Goal: Find specific page/section: Find specific page/section

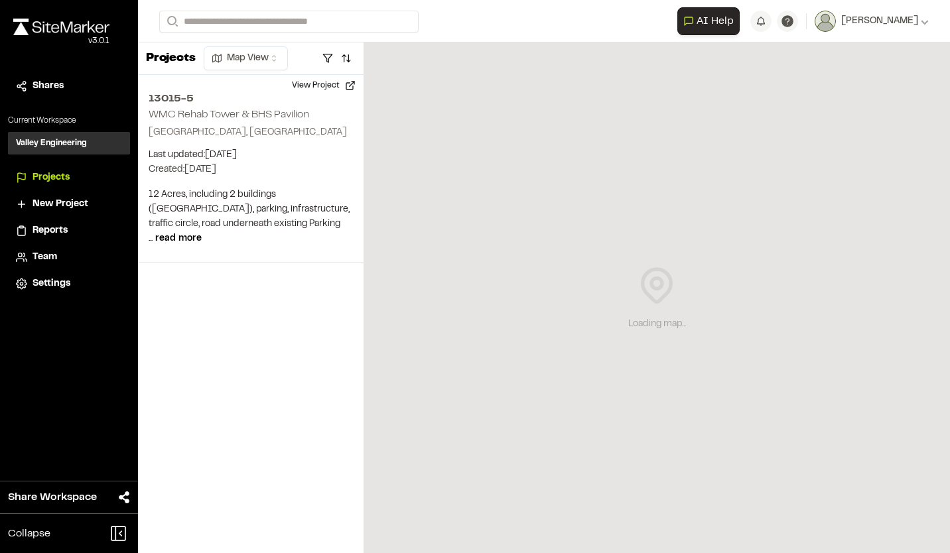
click at [39, 172] on span "Projects" at bounding box center [51, 177] width 37 height 15
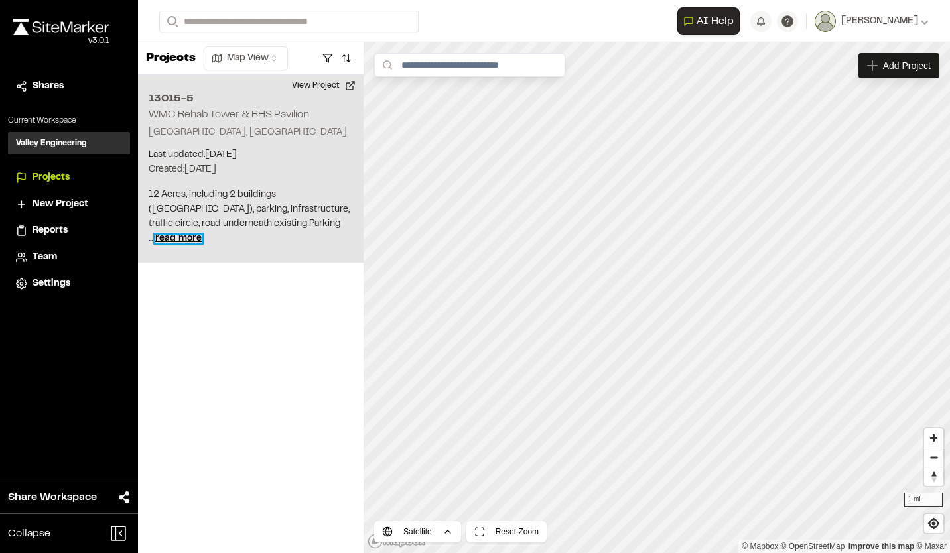
click at [202, 235] on span "read more" at bounding box center [178, 239] width 46 height 8
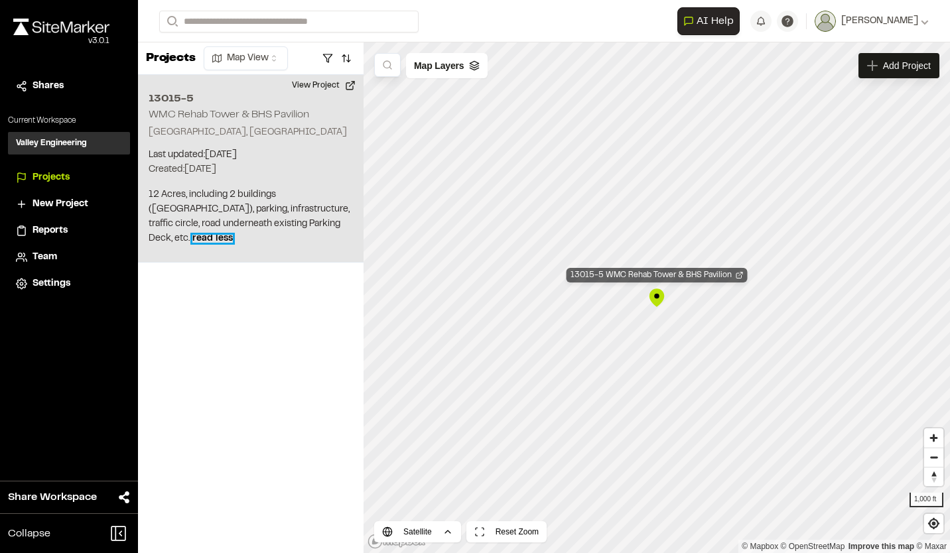
click at [630, 273] on div "13015-5 WMC Rehab Tower & BHS Pavilion" at bounding box center [657, 275] width 181 height 15
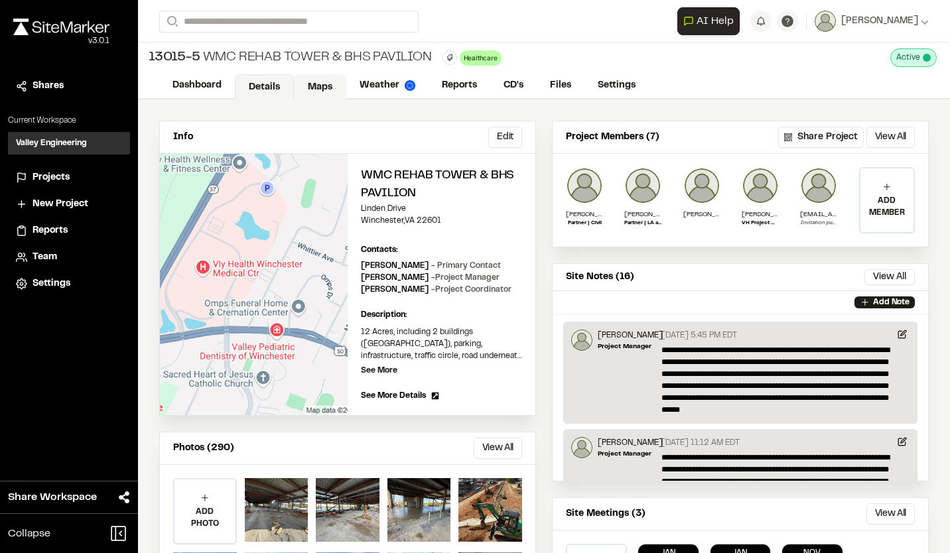
click at [312, 90] on link "Maps" at bounding box center [320, 86] width 52 height 25
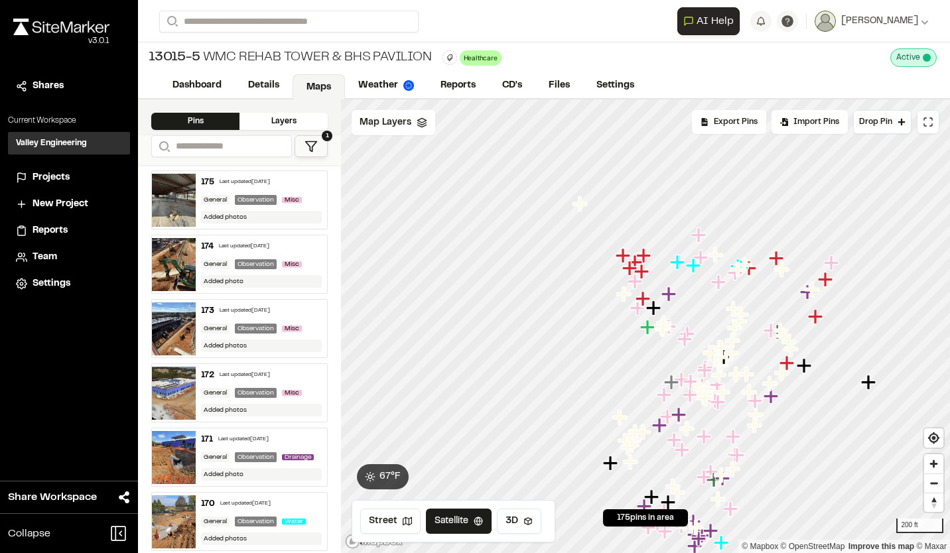
click at [314, 143] on polygon at bounding box center [311, 146] width 11 height 10
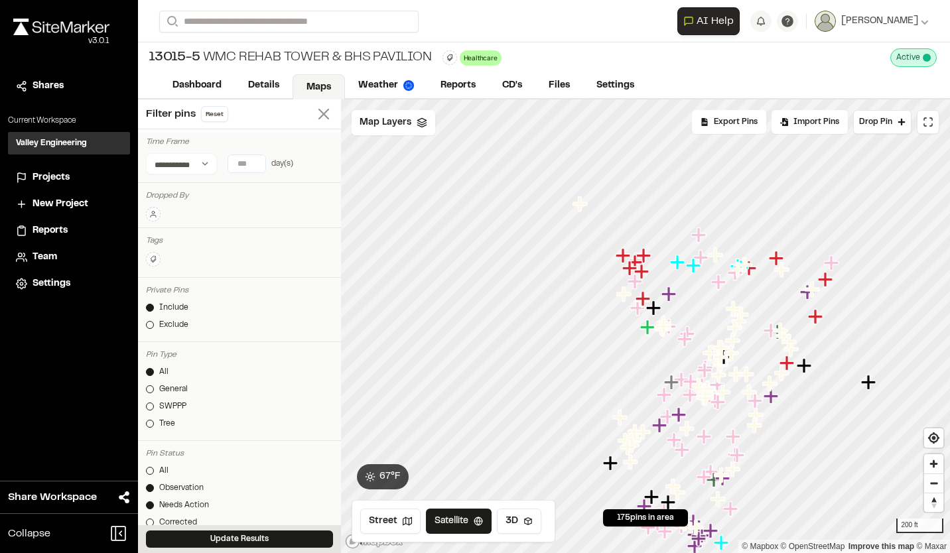
click at [319, 116] on line at bounding box center [323, 113] width 9 height 9
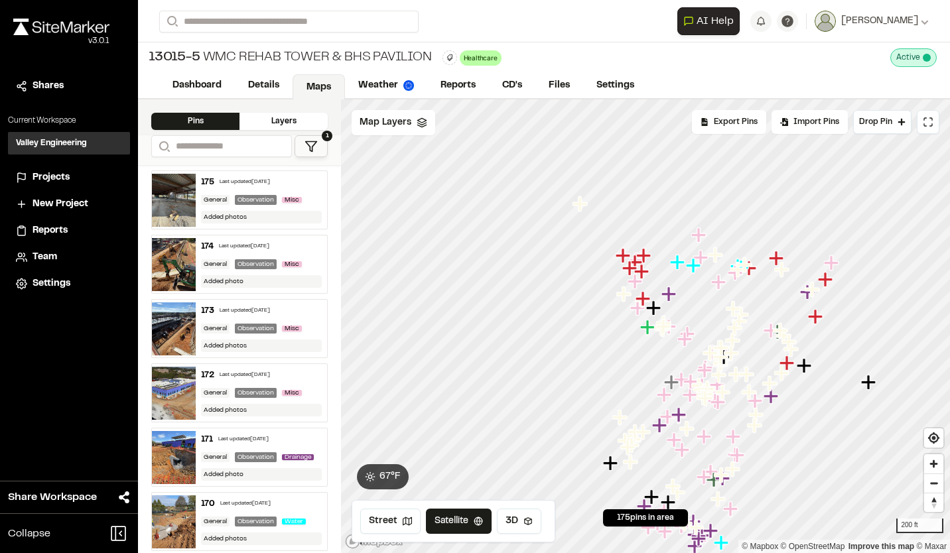
click at [326, 135] on span "1" at bounding box center [327, 136] width 11 height 11
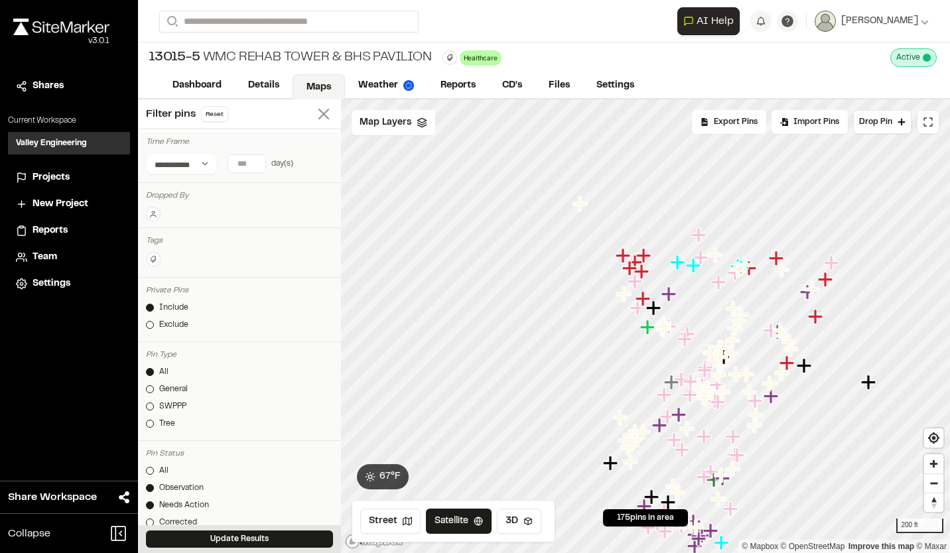
click at [314, 117] on icon at bounding box center [323, 114] width 19 height 19
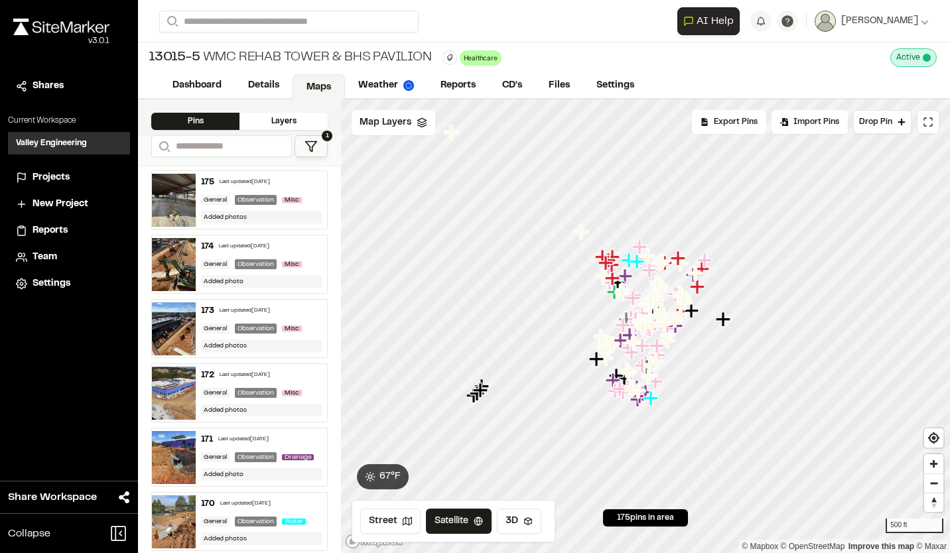
click at [270, 180] on div "Last updated [DATE]" at bounding box center [245, 182] width 50 height 8
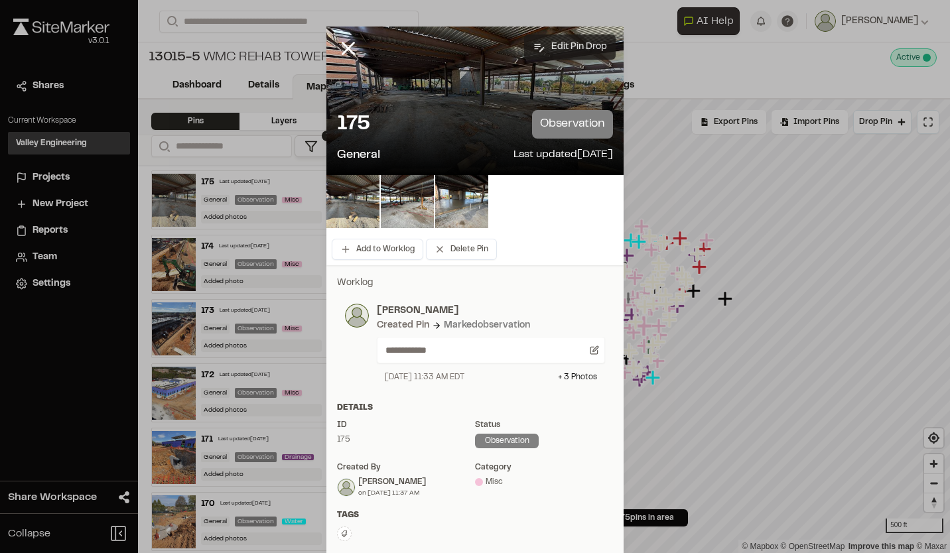
click at [571, 40] on button "Edit Pin Drop" at bounding box center [570, 46] width 92 height 25
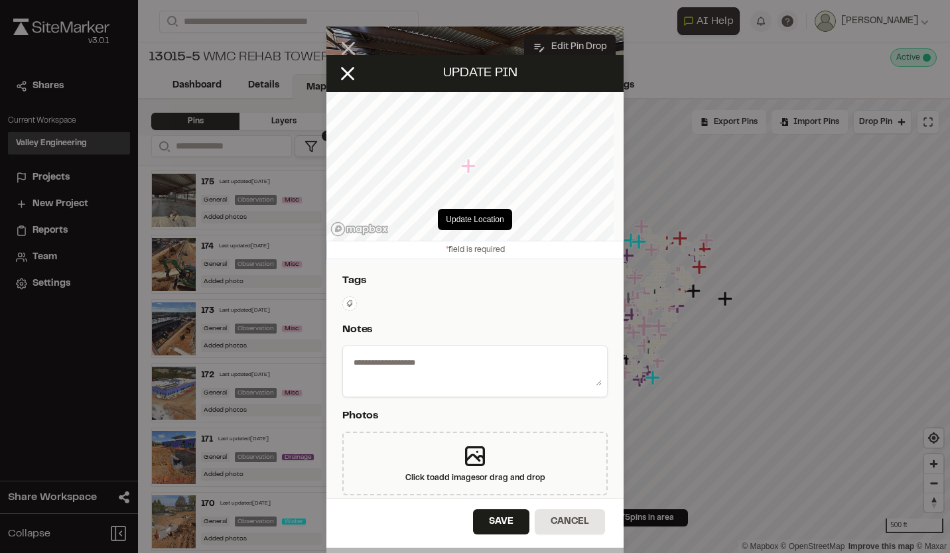
select select "****"
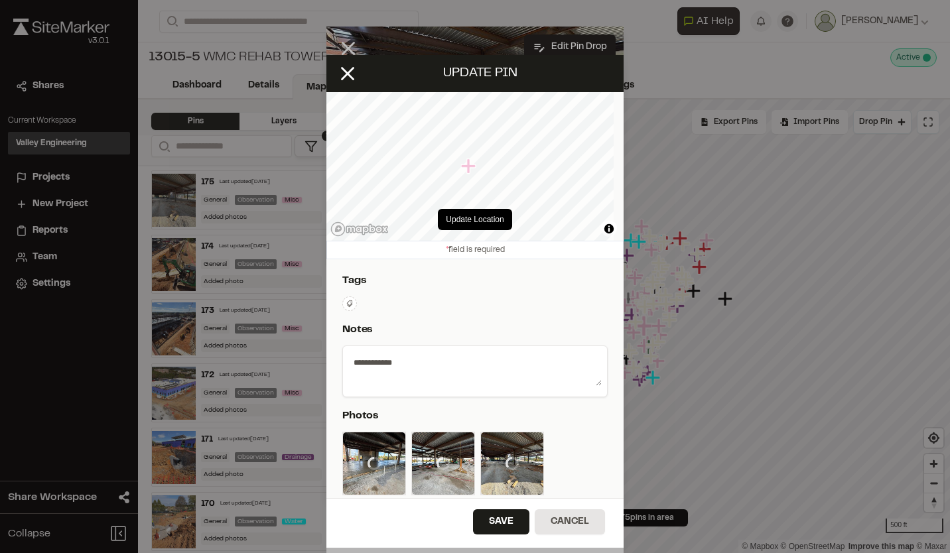
type textarea "**********"
click at [409, 113] on icon at bounding box center [406, 115] width 11 height 11
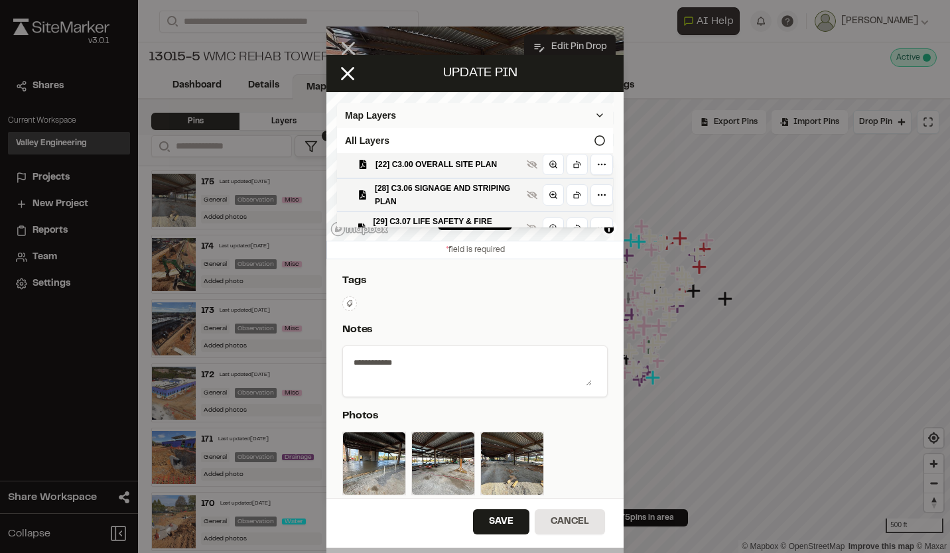
scroll to position [133, 0]
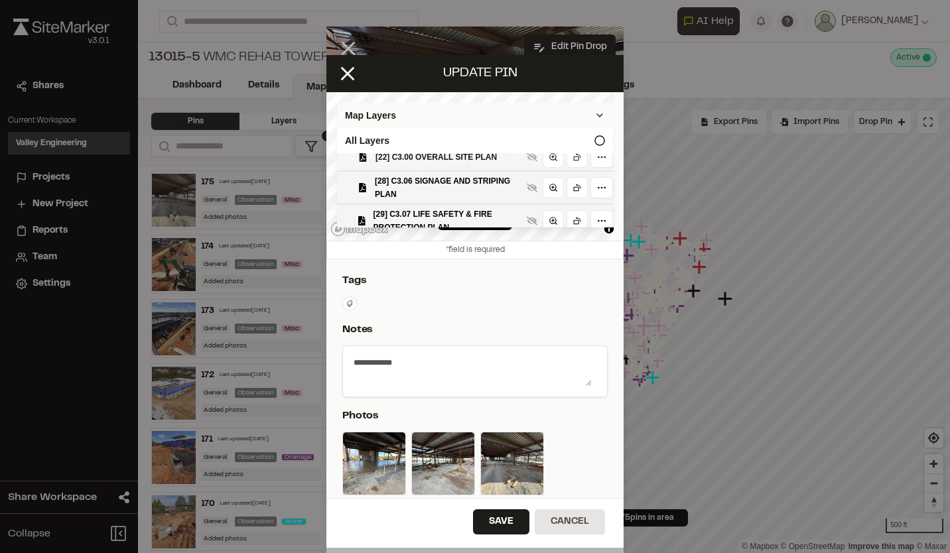
click at [447, 163] on span "[22] C3.00 OVERALL SITE PLAN" at bounding box center [448, 157] width 146 height 13
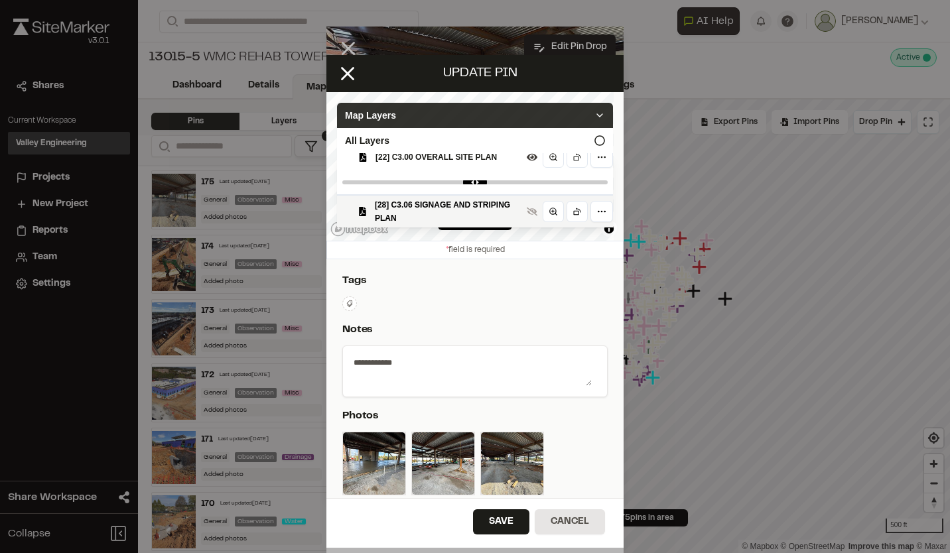
scroll to position [157, 0]
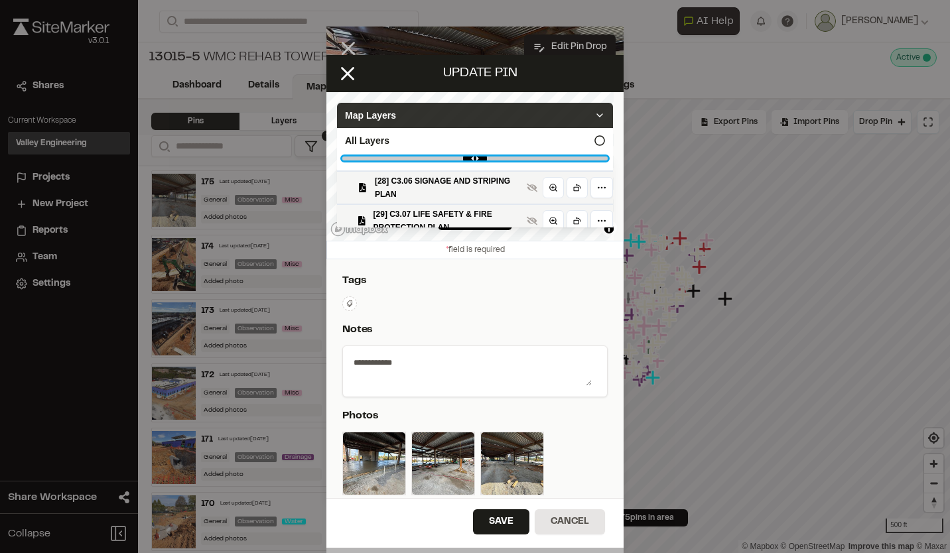
type PLAN"] "****"
click at [527, 161] on PLAN"] "range" at bounding box center [474, 159] width 265 height 4
click at [594, 114] on icon at bounding box center [599, 115] width 11 height 11
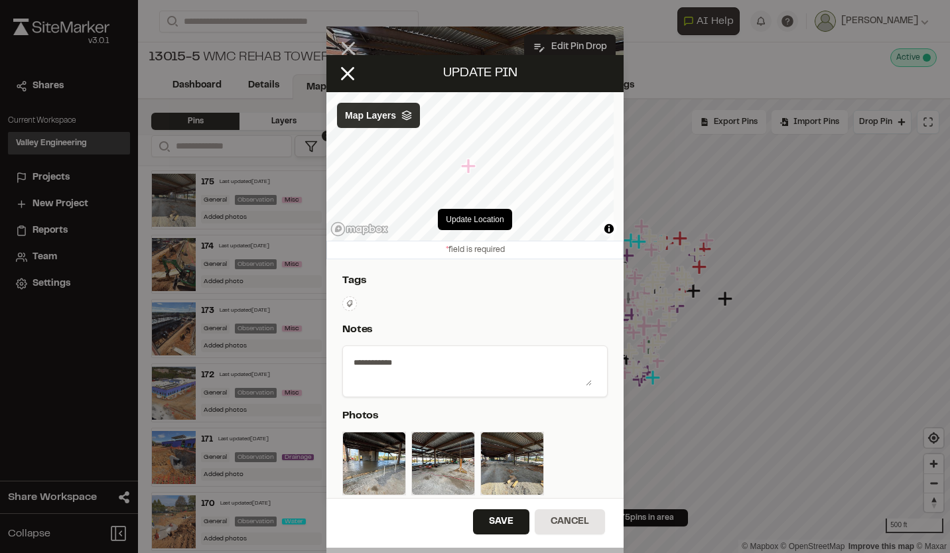
click at [442, 364] on textarea "**********" at bounding box center [469, 369] width 243 height 34
type textarea "*"
type textarea "**********"
click at [492, 518] on button "Save" at bounding box center [501, 521] width 56 height 25
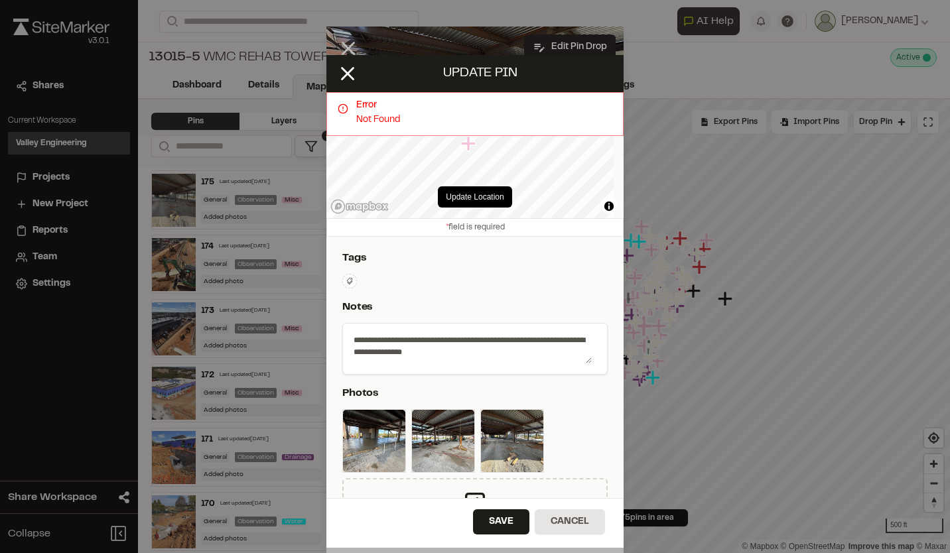
scroll to position [7, 0]
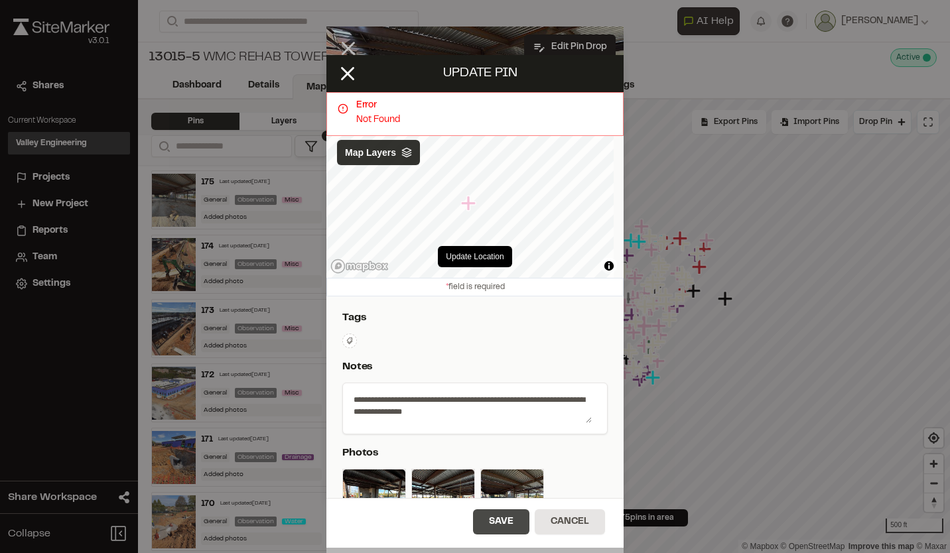
click at [504, 525] on button "Save" at bounding box center [501, 521] width 56 height 25
click at [351, 70] on line at bounding box center [347, 73] width 11 height 11
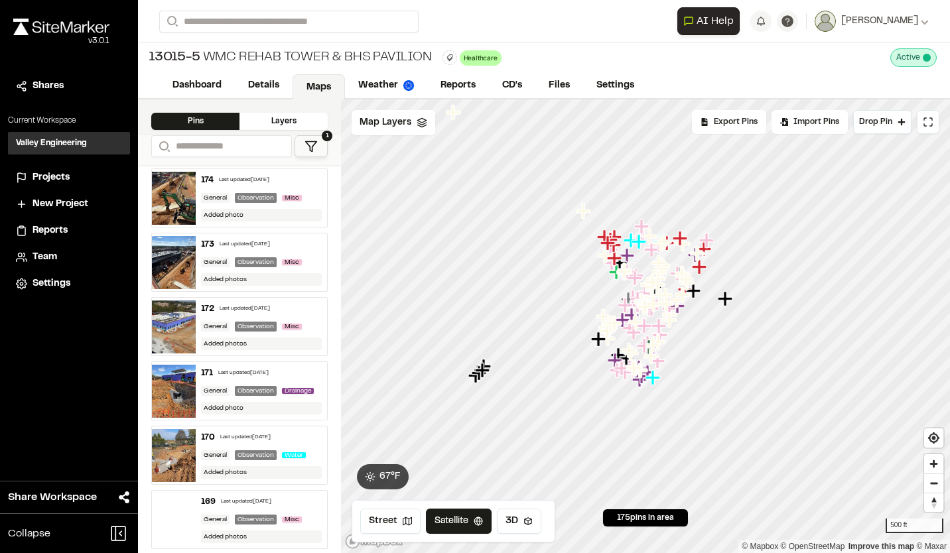
scroll to position [0, 0]
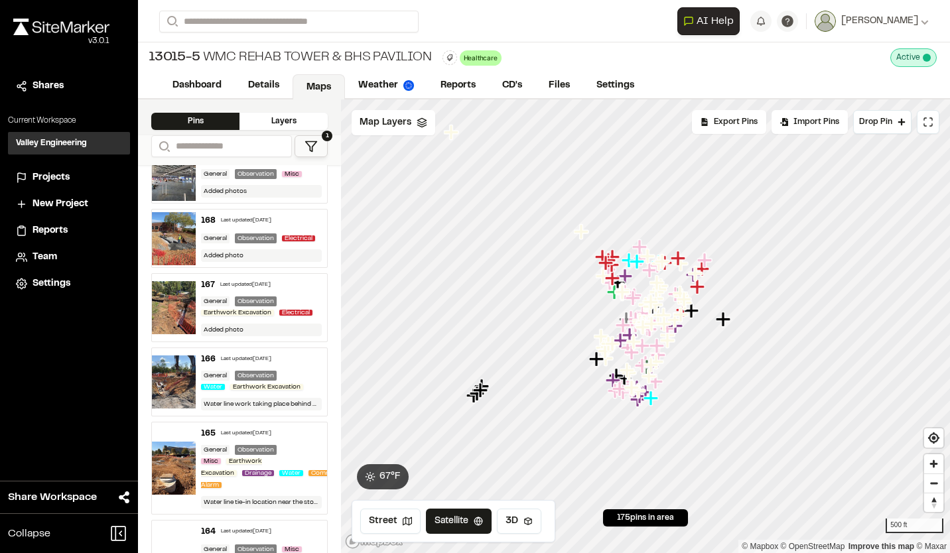
scroll to position [398, 0]
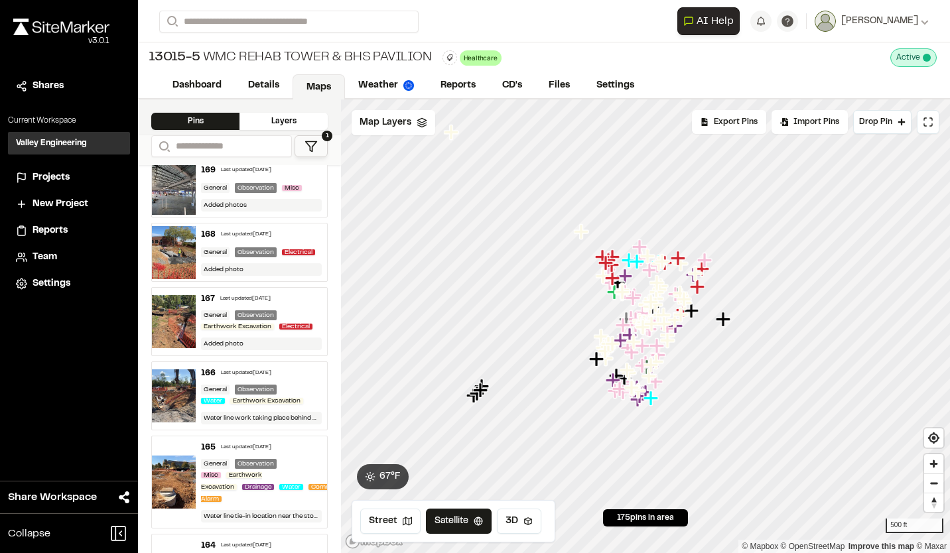
click at [285, 258] on div "General Observation Electrical" at bounding box center [261, 252] width 121 height 12
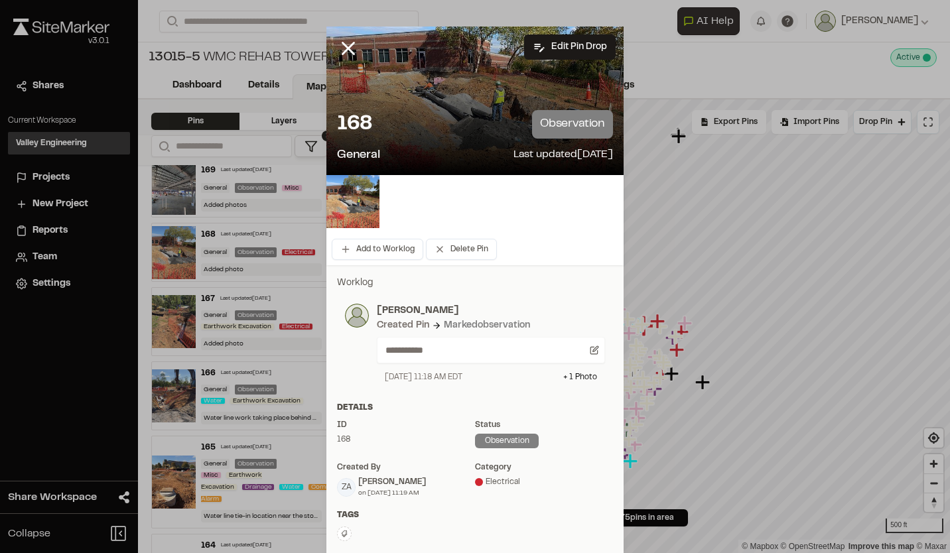
scroll to position [0, 0]
click at [556, 40] on button "Edit Pin Drop" at bounding box center [570, 46] width 92 height 25
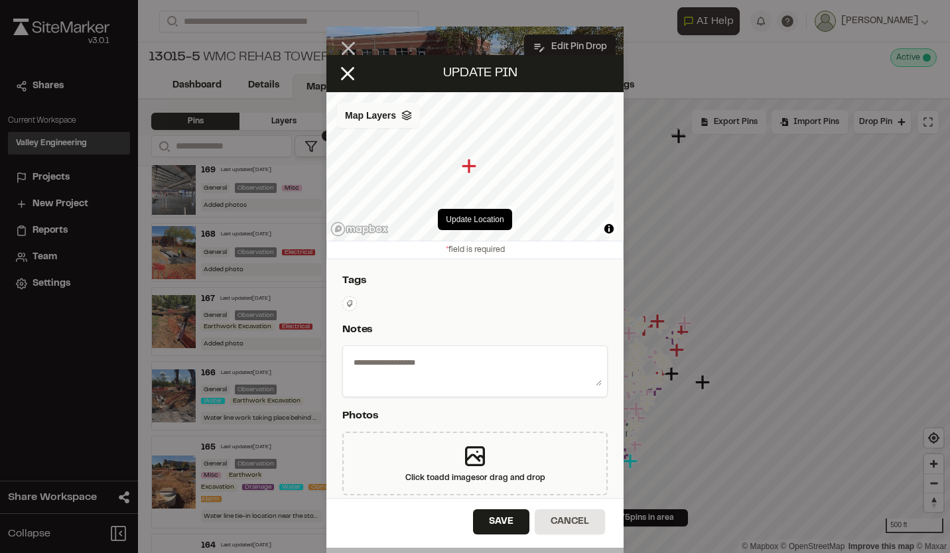
click at [403, 115] on icon at bounding box center [406, 115] width 11 height 11
select select "****"
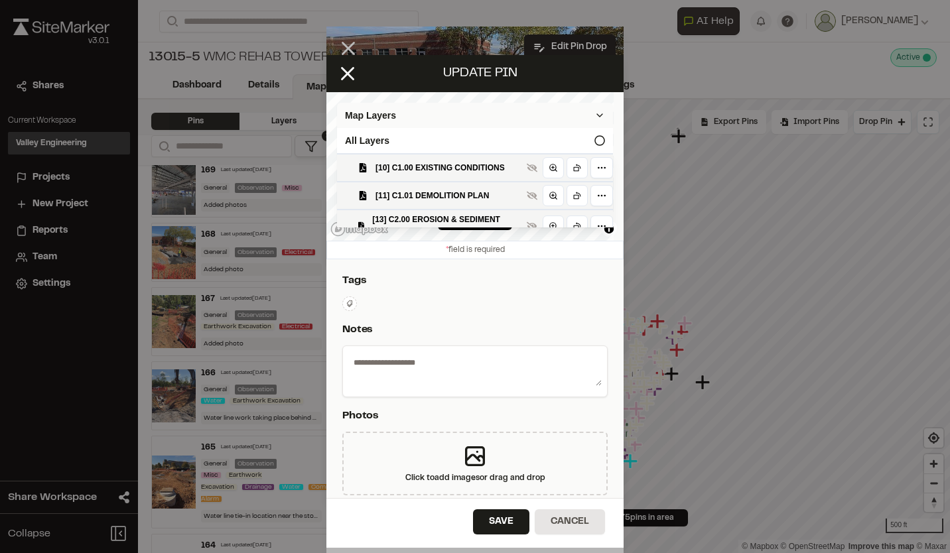
type textarea "**********"
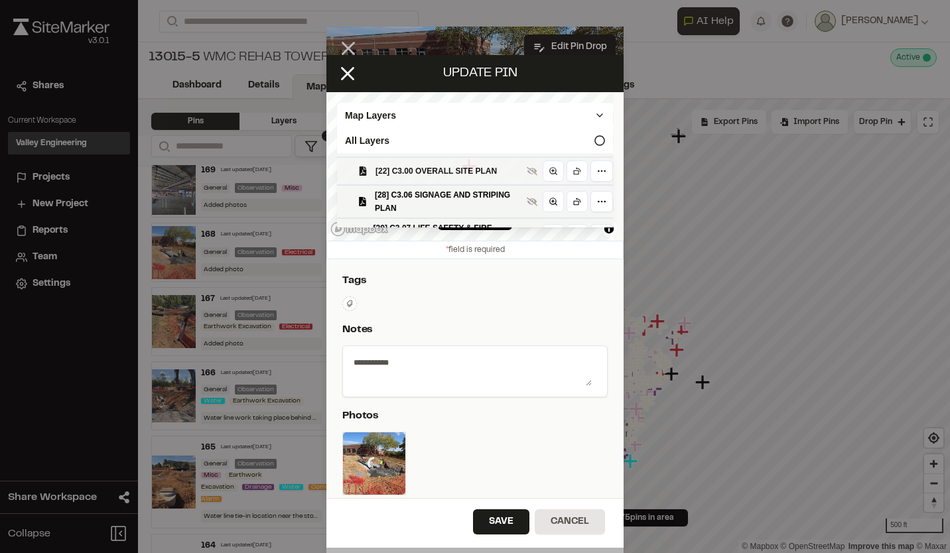
scroll to position [133, 0]
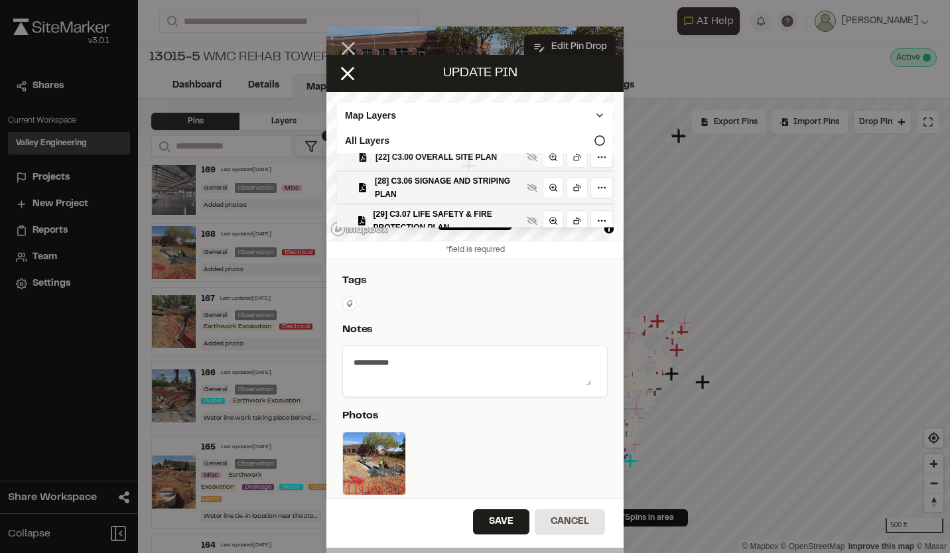
click at [454, 164] on span "[22] C3.00 OVERALL SITE PLAN" at bounding box center [448, 157] width 146 height 13
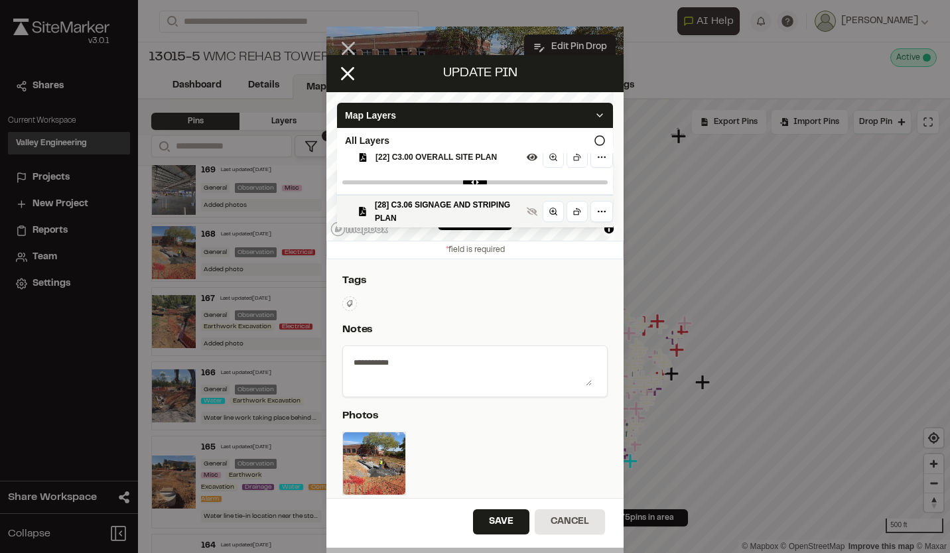
scroll to position [157, 0]
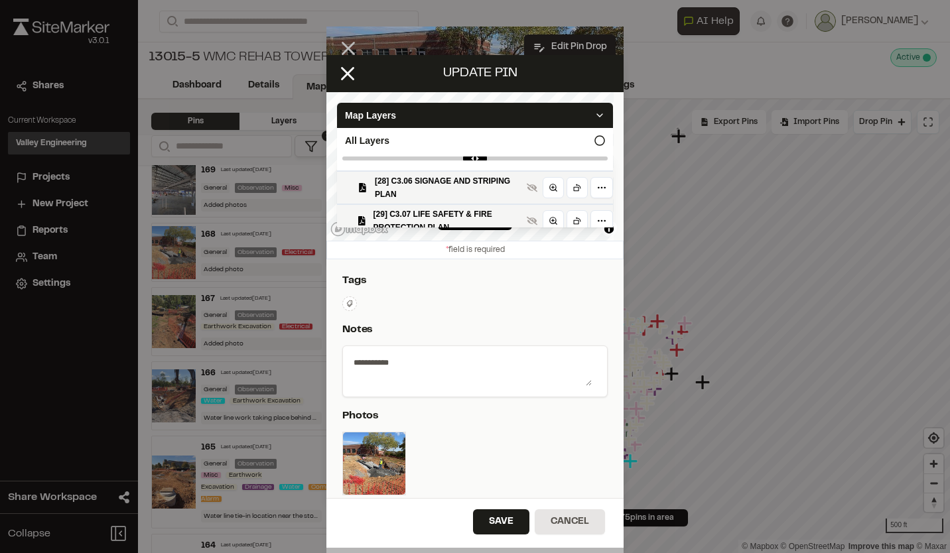
click at [537, 275] on p "Tags" at bounding box center [472, 281] width 260 height 16
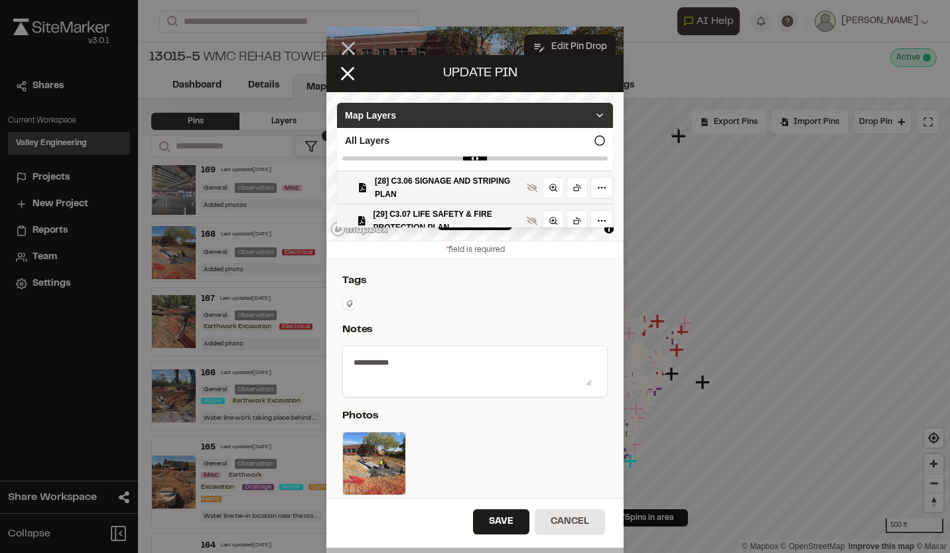
click at [594, 116] on icon at bounding box center [599, 115] width 11 height 11
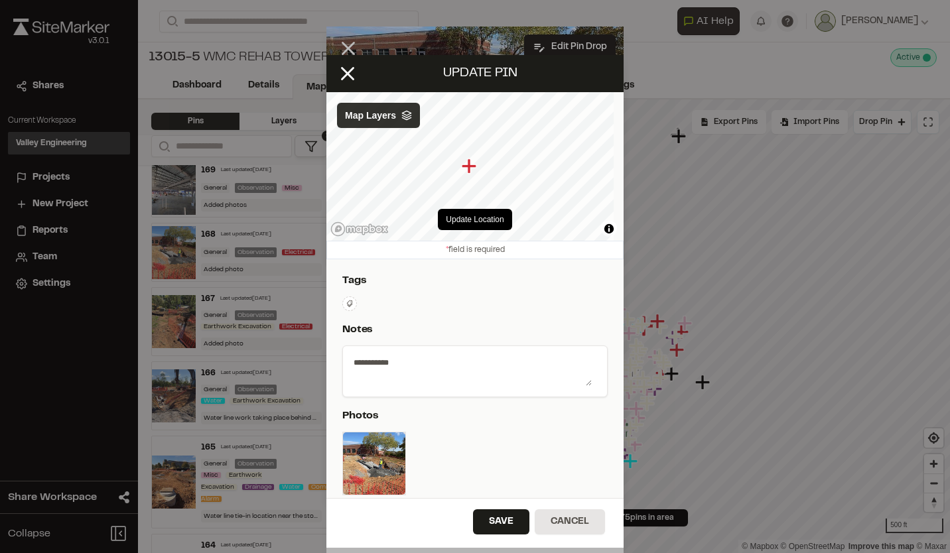
scroll to position [0, 0]
click at [474, 160] on icon "Map marker" at bounding box center [474, 159] width 15 height 15
click at [472, 160] on icon "Map marker" at bounding box center [472, 159] width 15 height 15
click at [474, 220] on button "Update Location" at bounding box center [475, 219] width 74 height 21
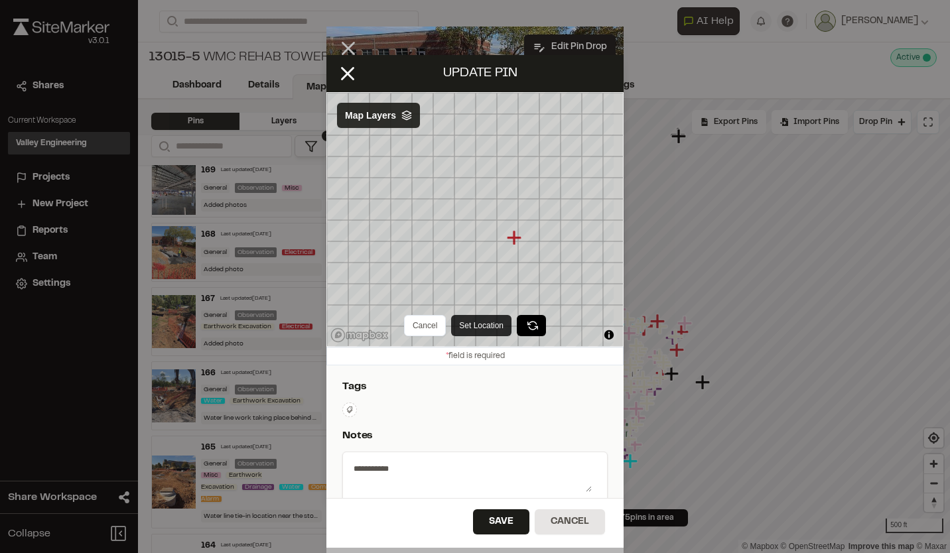
click at [475, 326] on button "Set Location" at bounding box center [481, 325] width 60 height 21
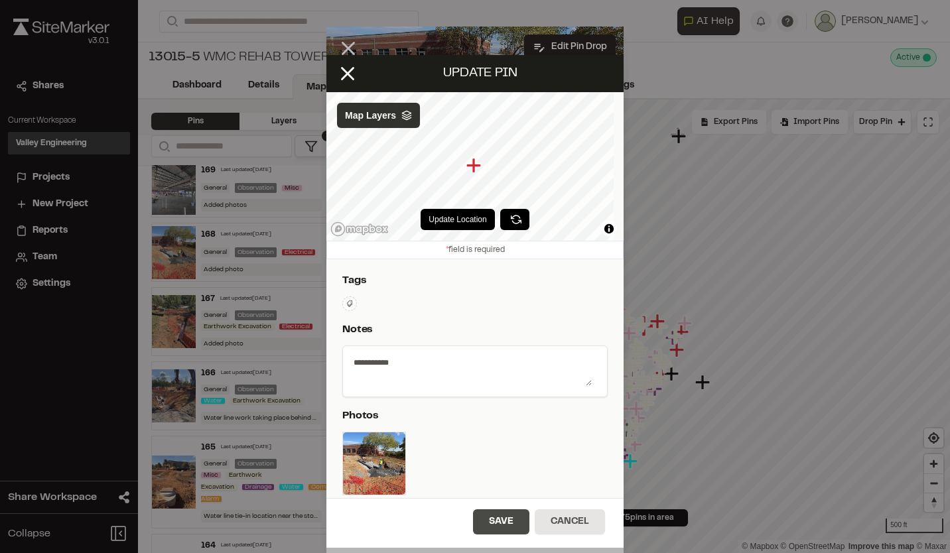
click at [492, 521] on button "Save" at bounding box center [501, 521] width 56 height 25
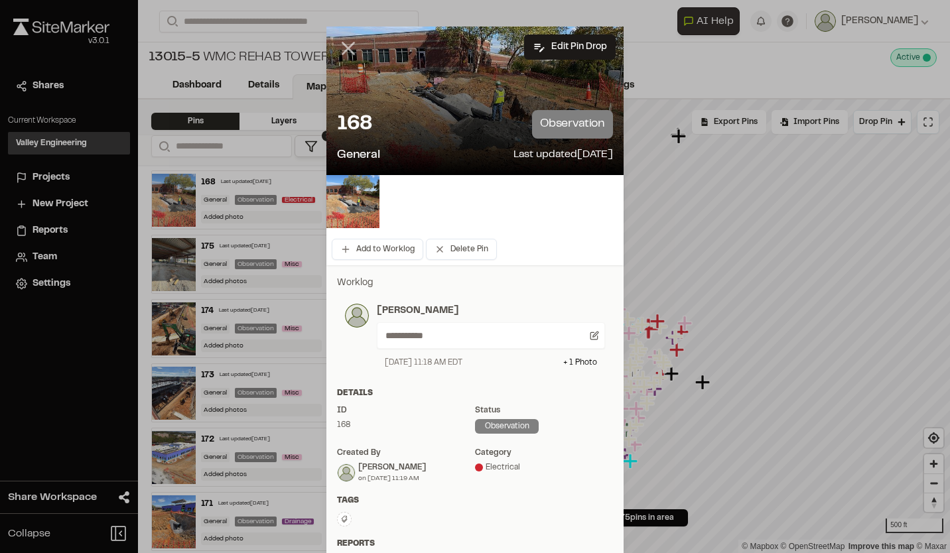
click at [348, 45] on line at bounding box center [348, 48] width 11 height 11
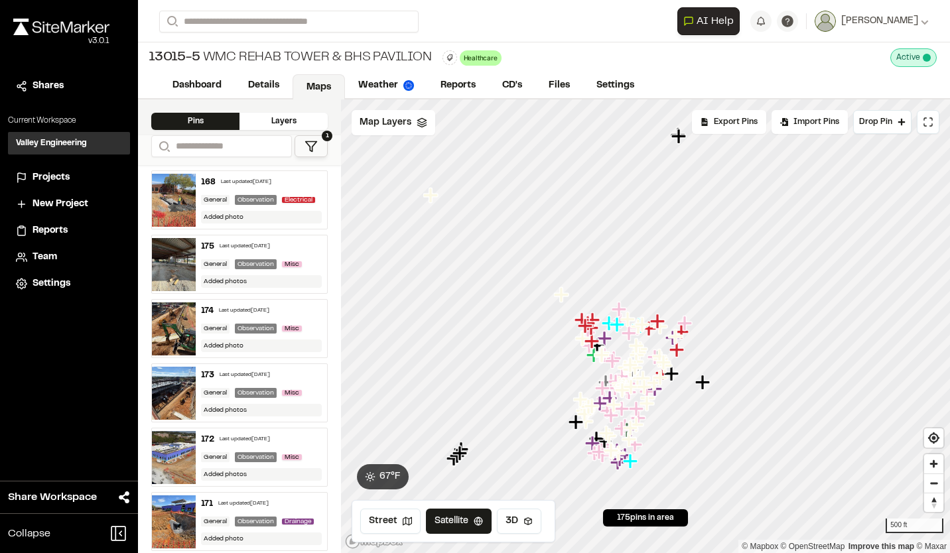
click at [207, 202] on div "General" at bounding box center [215, 200] width 29 height 10
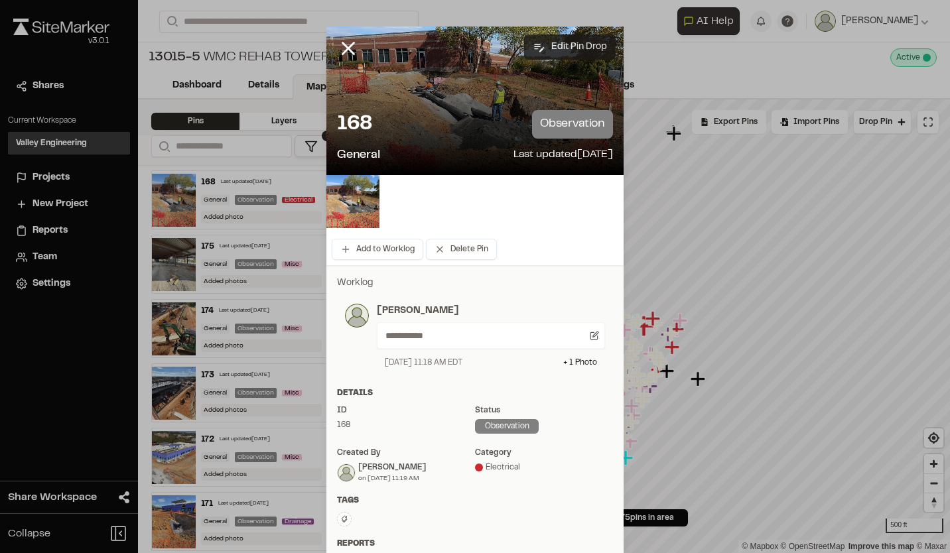
click at [565, 50] on button "Edit Pin Drop" at bounding box center [570, 46] width 92 height 25
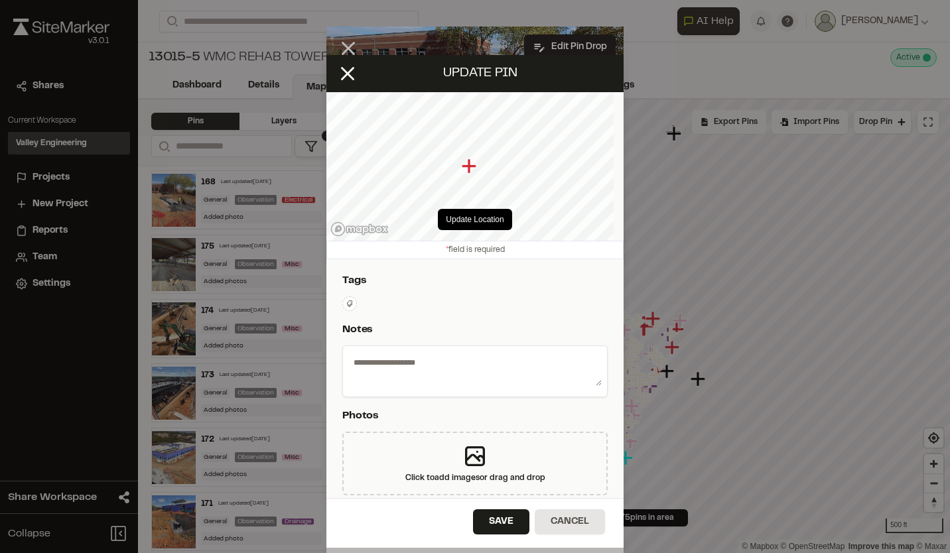
select select "****"
type textarea "**********"
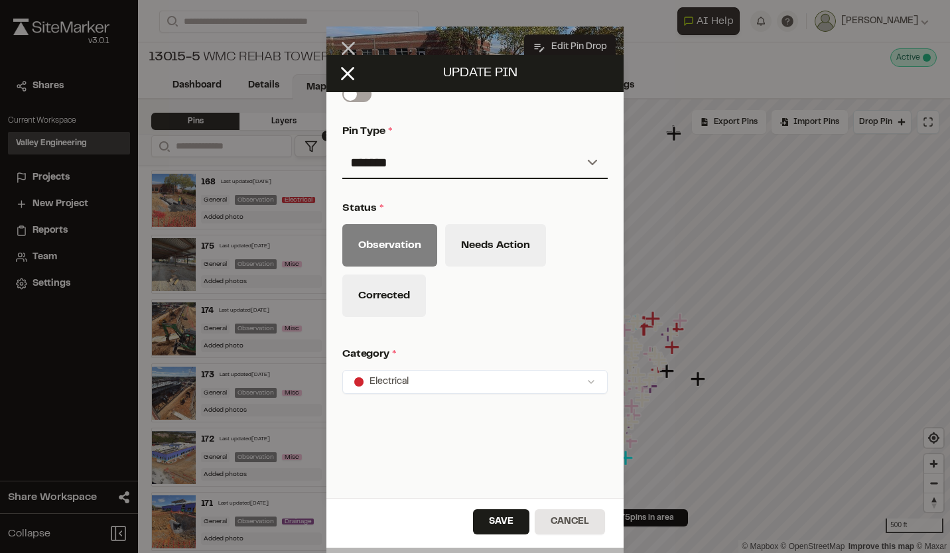
scroll to position [560, 0]
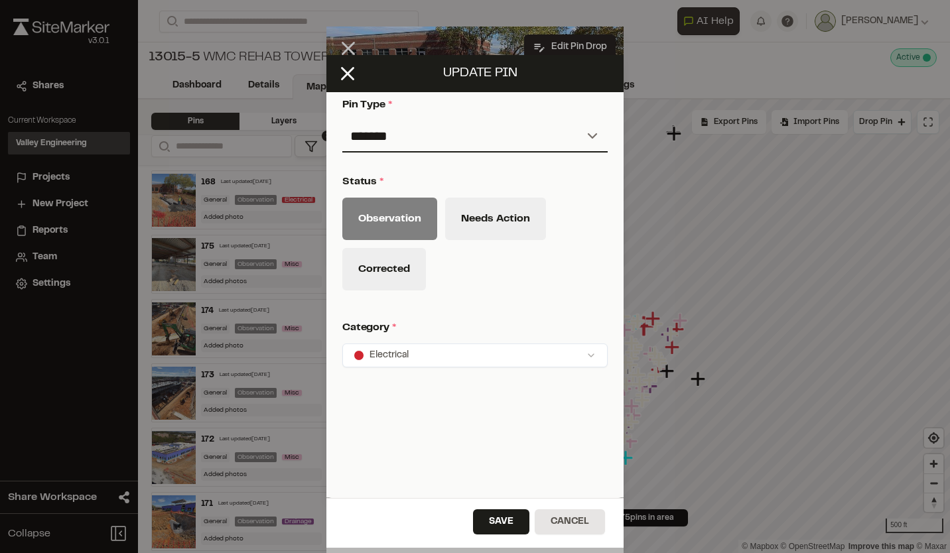
click at [580, 346] on div "Click to Drop Pin 175 pins in area Export Pins Available Datums Datums Apply Co…" at bounding box center [645, 327] width 609 height 454
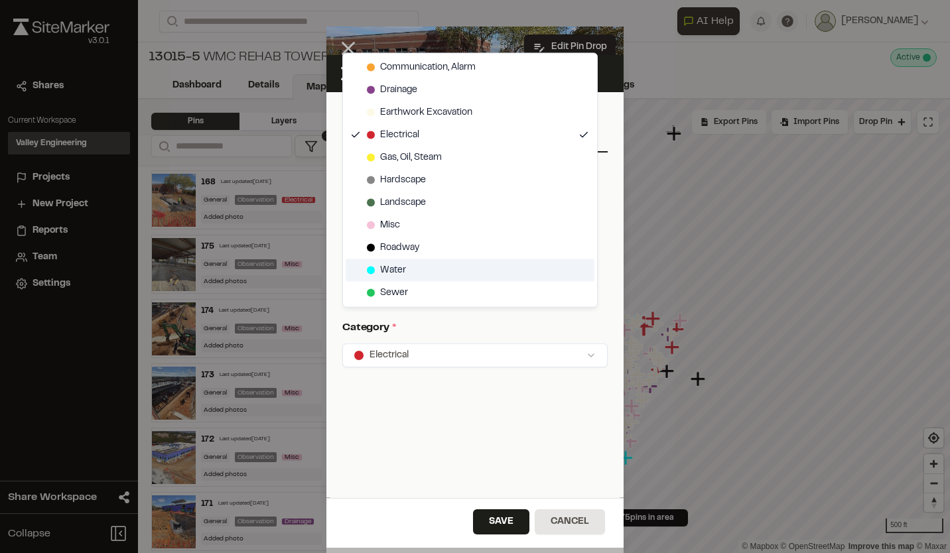
click at [402, 271] on span "Water" at bounding box center [393, 270] width 26 height 15
click at [584, 343] on div "Click to Drop Pin 175 pins in area Export Pins Available Datums Datums Apply Co…" at bounding box center [645, 327] width 609 height 454
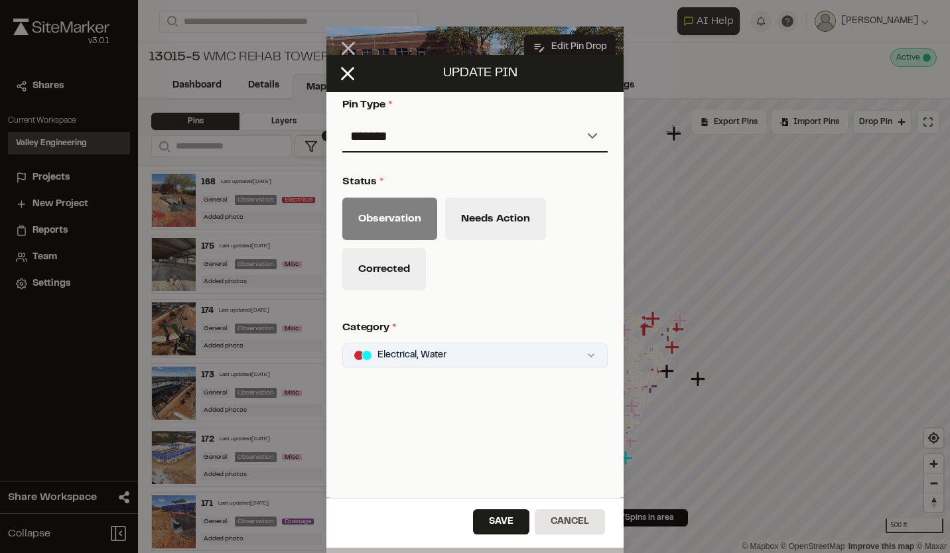
click at [585, 347] on div "Click to Drop Pin 175 pins in area Export Pins Available Datums Datums Apply Co…" at bounding box center [645, 327] width 609 height 454
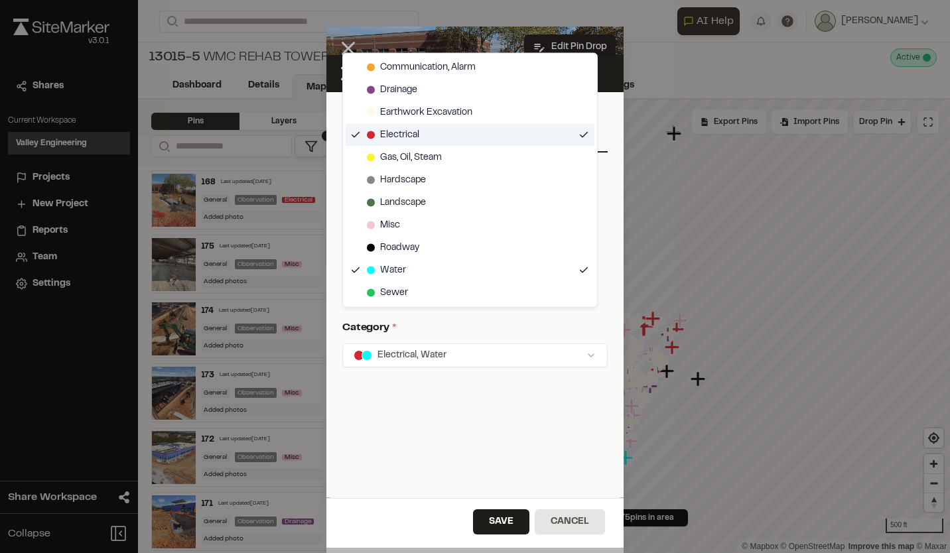
click at [409, 131] on span "Electrical" at bounding box center [399, 135] width 39 height 15
click at [513, 517] on html "**********" at bounding box center [475, 276] width 950 height 553
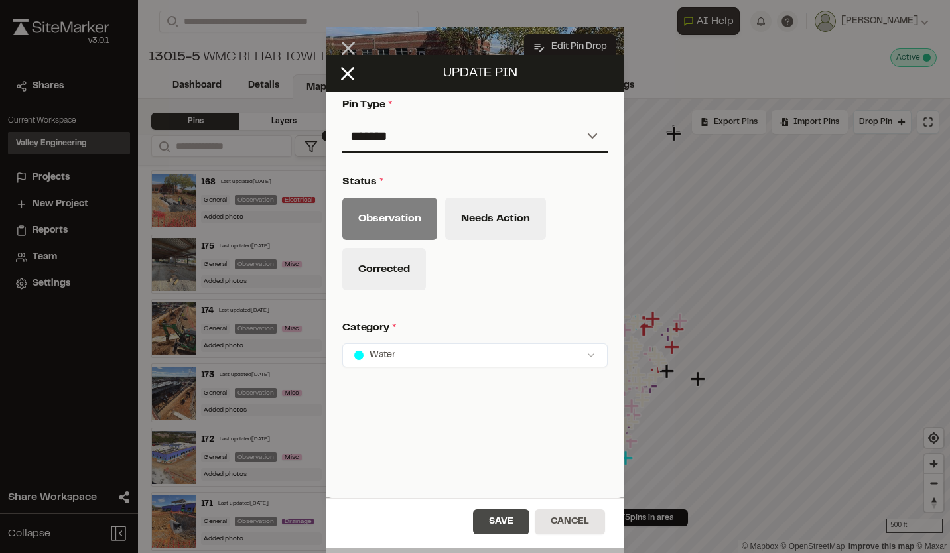
click at [503, 521] on button "Save" at bounding box center [501, 521] width 56 height 25
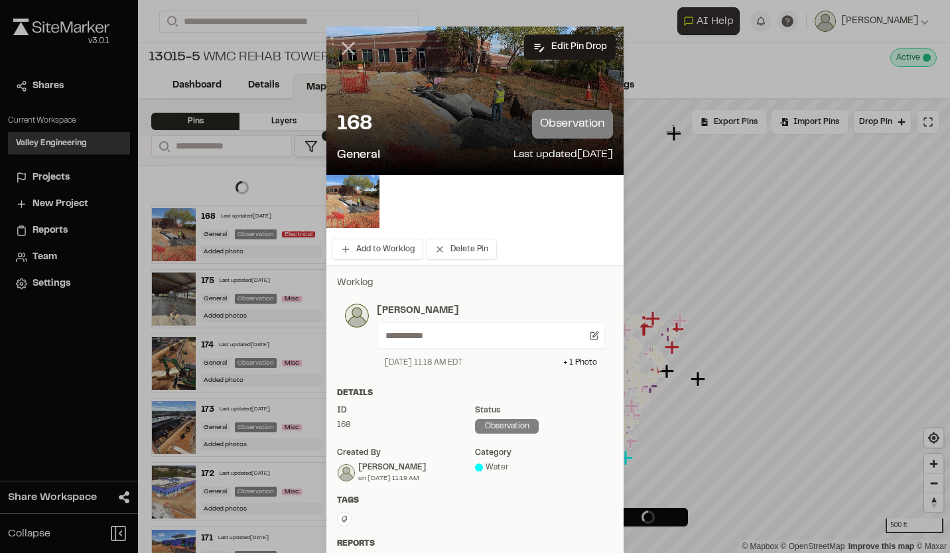
click at [342, 39] on icon at bounding box center [348, 48] width 23 height 23
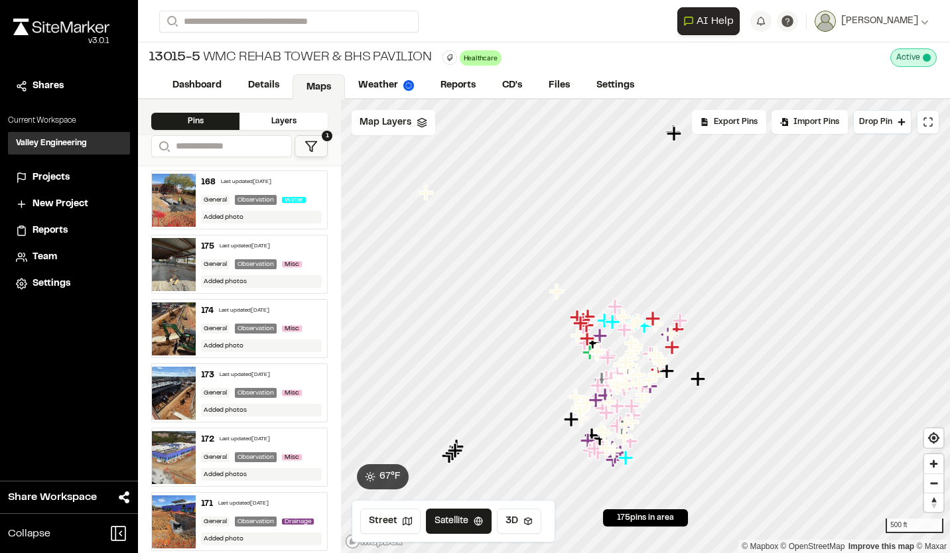
click at [284, 247] on div "175 Last updated Oct 15, 2025" at bounding box center [261, 247] width 121 height 12
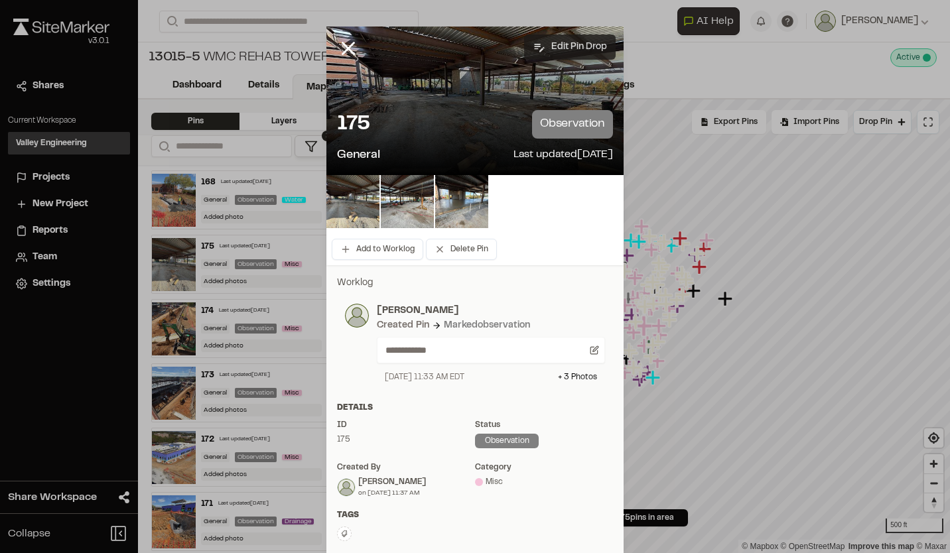
click at [580, 42] on button "Edit Pin Drop" at bounding box center [570, 46] width 92 height 25
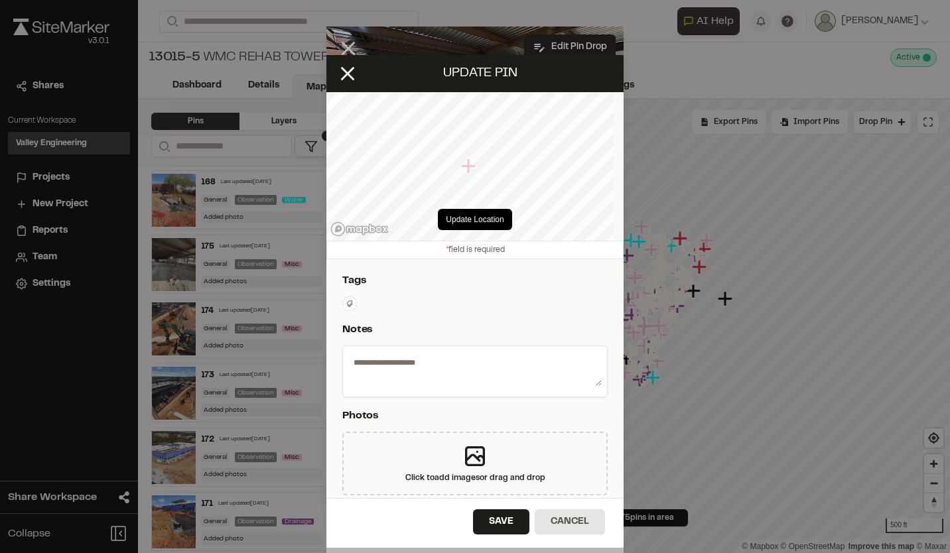
select select "****"
type textarea "**********"
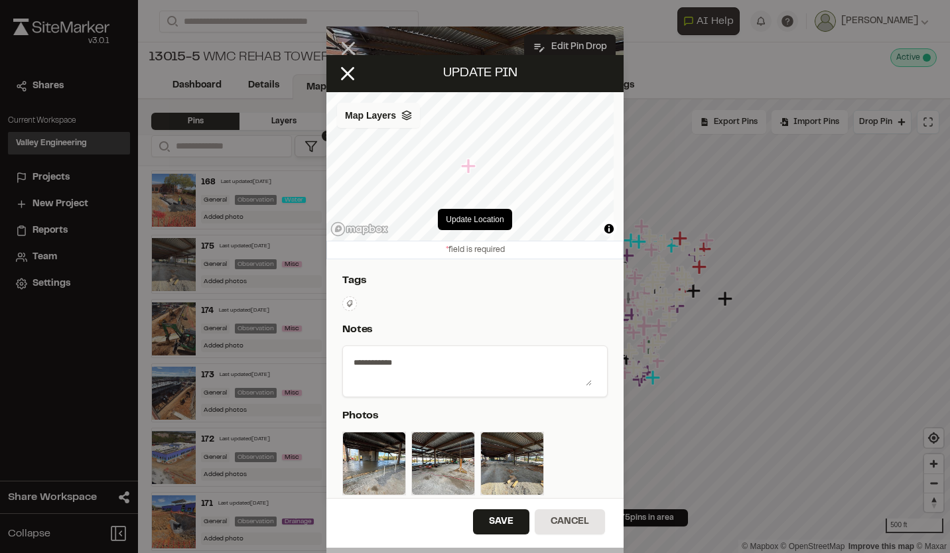
click at [412, 117] on icon at bounding box center [406, 115] width 11 height 11
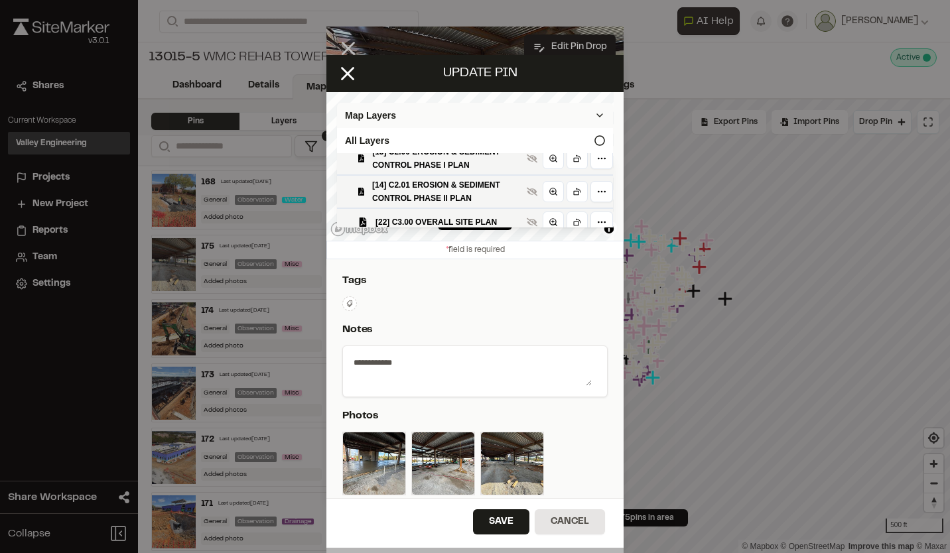
scroll to position [133, 0]
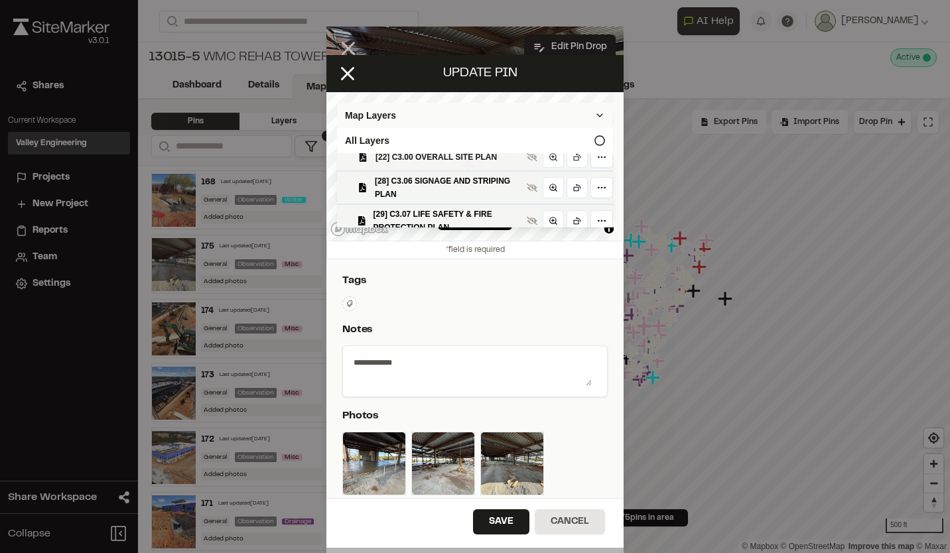
click at [452, 164] on span "[22] C3.00 OVERALL SITE PLAN" at bounding box center [448, 157] width 146 height 13
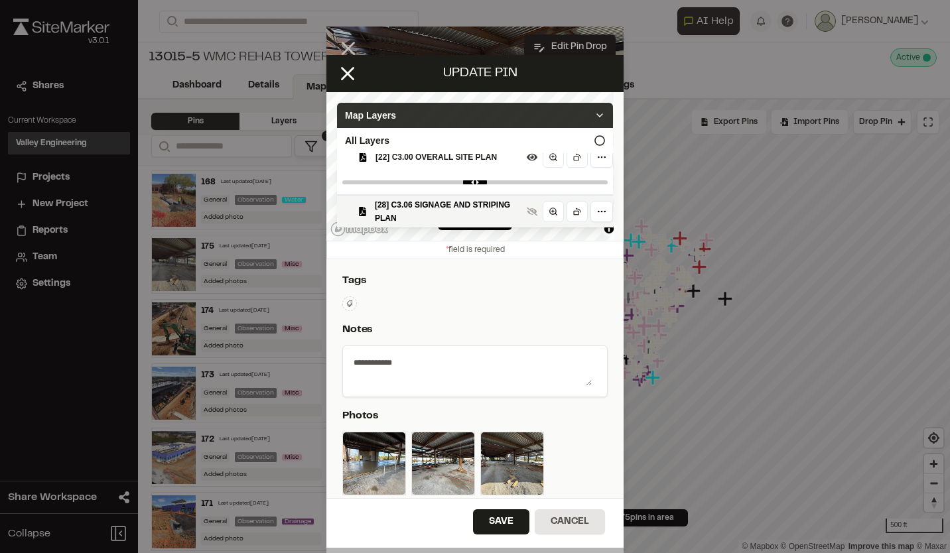
scroll to position [157, 0]
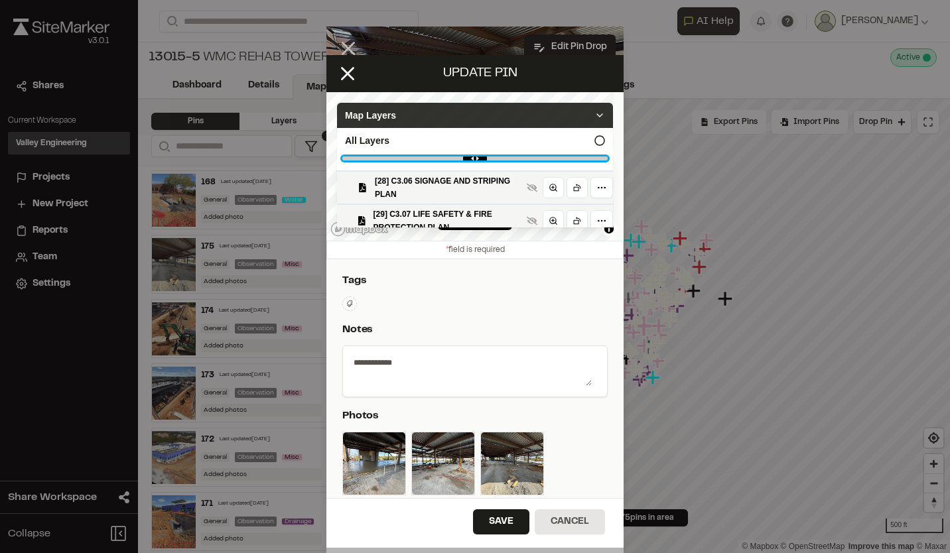
type PLAN"] "****"
click at [550, 161] on PLAN"] "range" at bounding box center [474, 159] width 265 height 4
click at [594, 111] on icon at bounding box center [599, 115] width 11 height 11
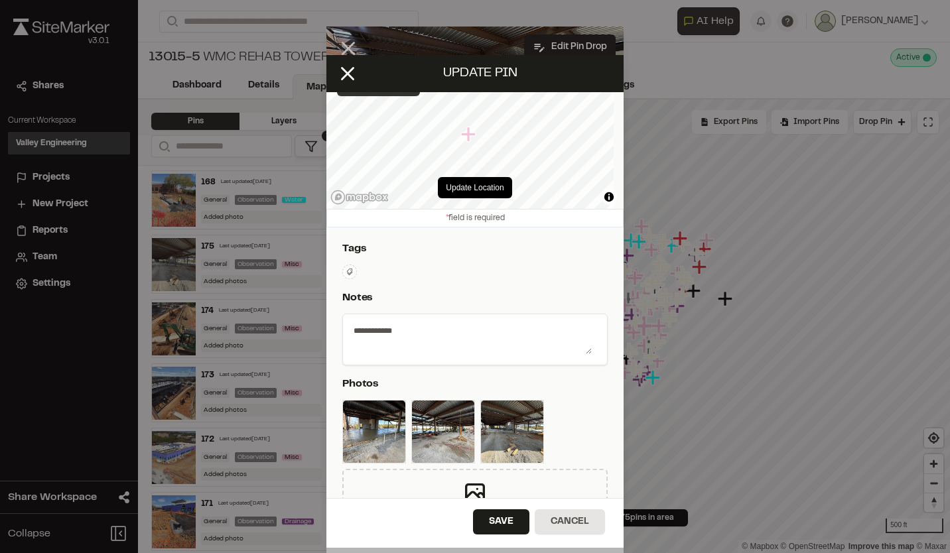
scroll to position [0, 0]
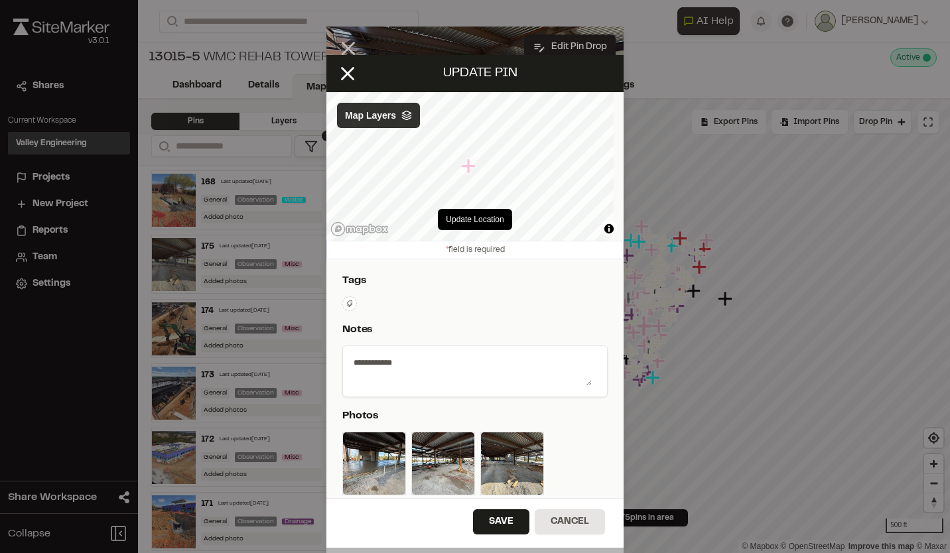
click at [399, 362] on textarea "**********" at bounding box center [469, 369] width 243 height 34
type textarea "*"
type textarea "**********"
click at [505, 517] on button "Save" at bounding box center [501, 521] width 56 height 25
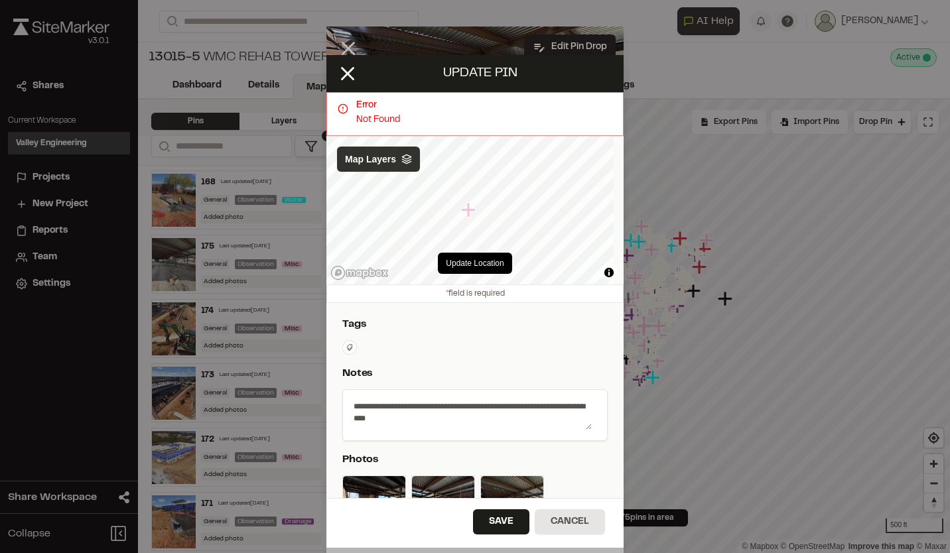
click at [411, 165] on icon at bounding box center [406, 159] width 11 height 11
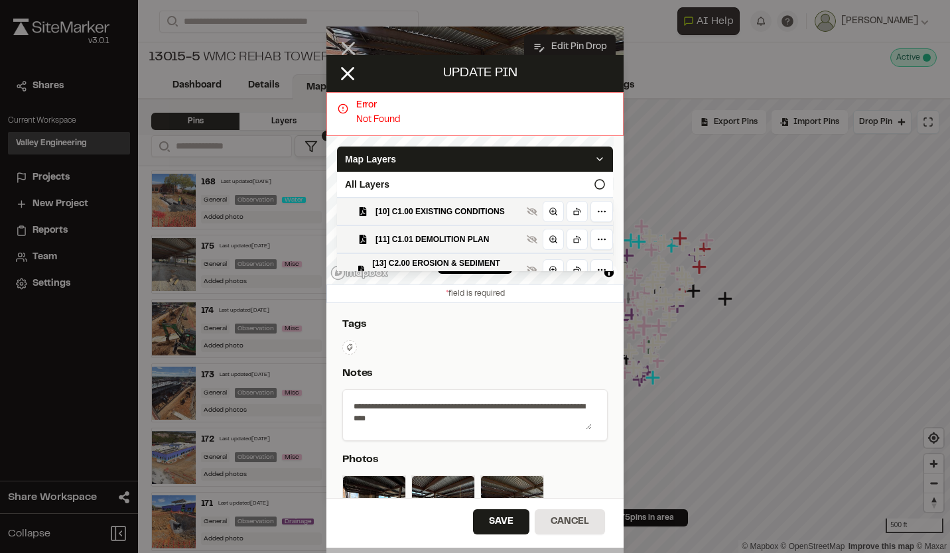
click at [594, 158] on icon at bounding box center [599, 159] width 11 height 11
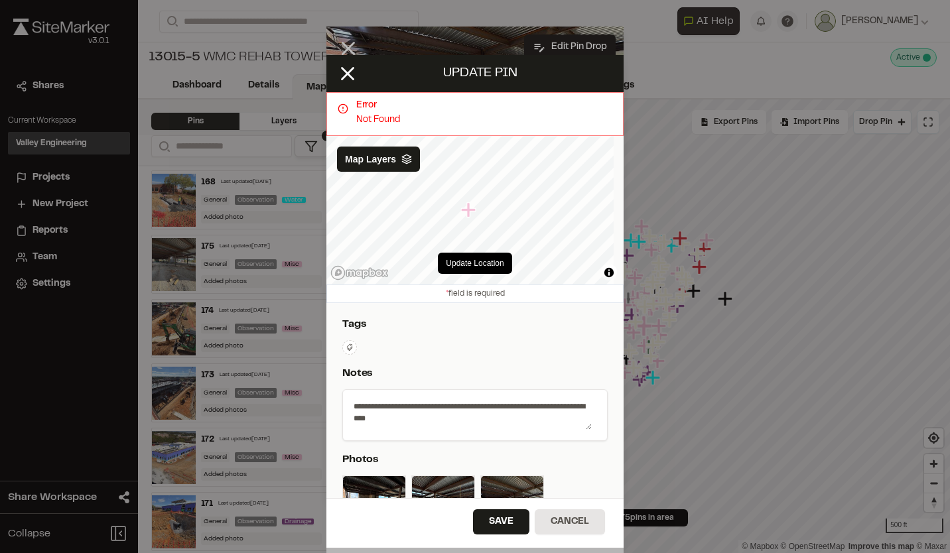
scroll to position [133, 0]
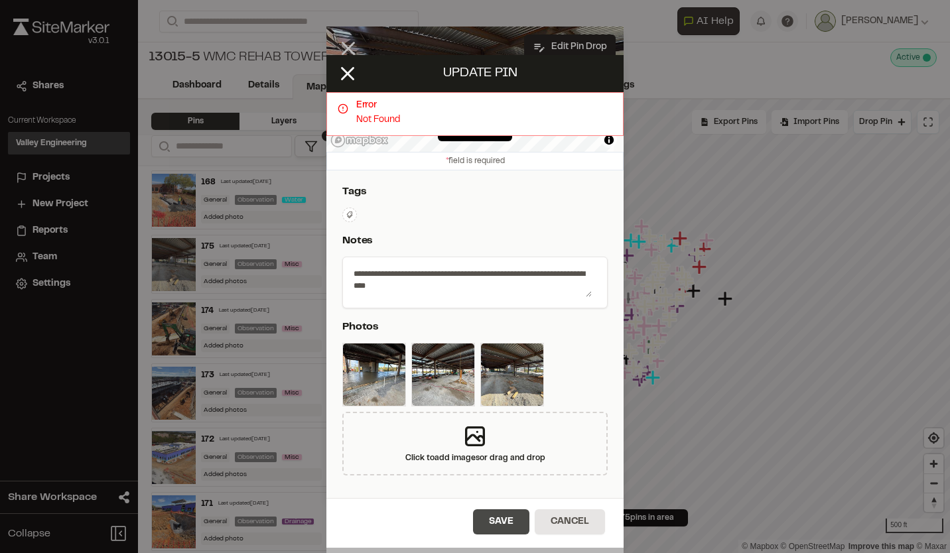
click at [512, 521] on button "Save" at bounding box center [501, 521] width 56 height 25
click at [346, 71] on line at bounding box center [347, 73] width 11 height 11
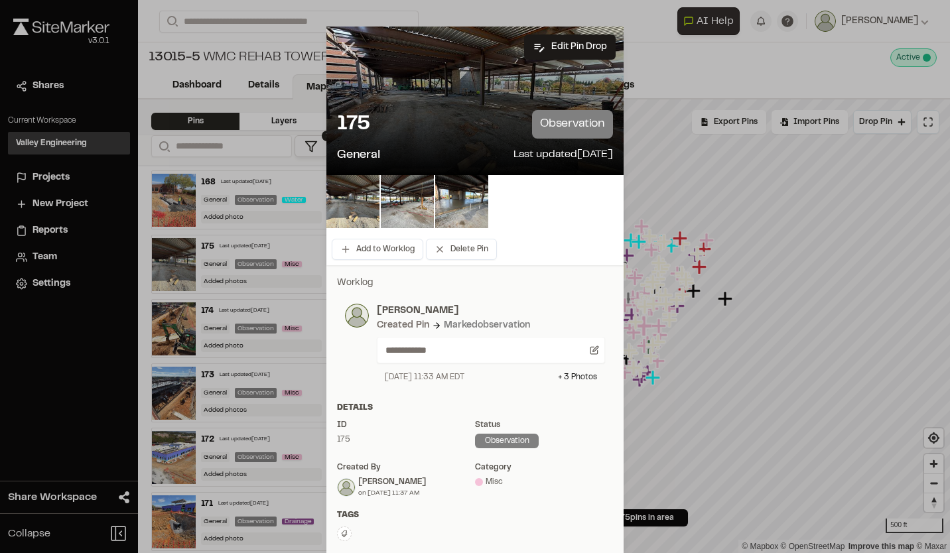
click at [348, 50] on icon at bounding box center [348, 48] width 23 height 23
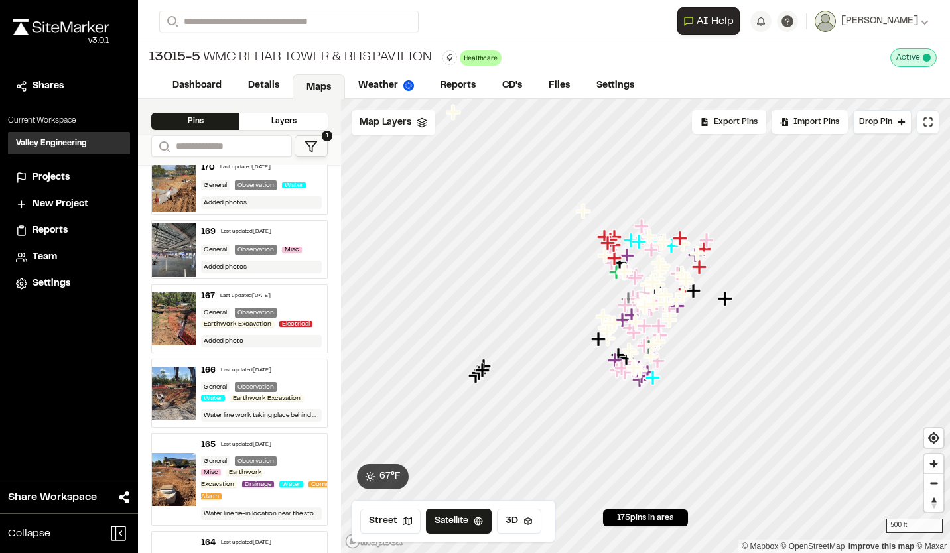
scroll to position [398, 0]
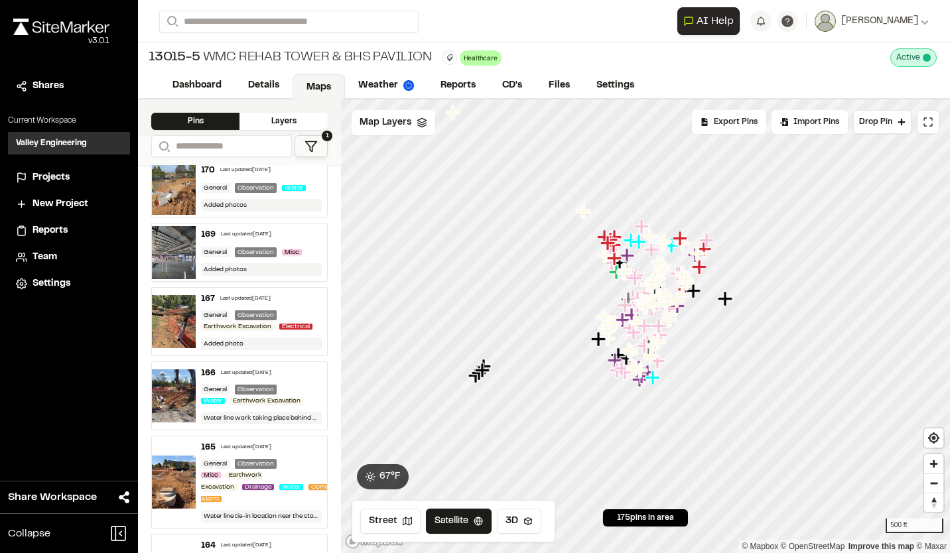
click at [261, 239] on div "Last updated Oct 15, 2025" at bounding box center [246, 235] width 50 height 8
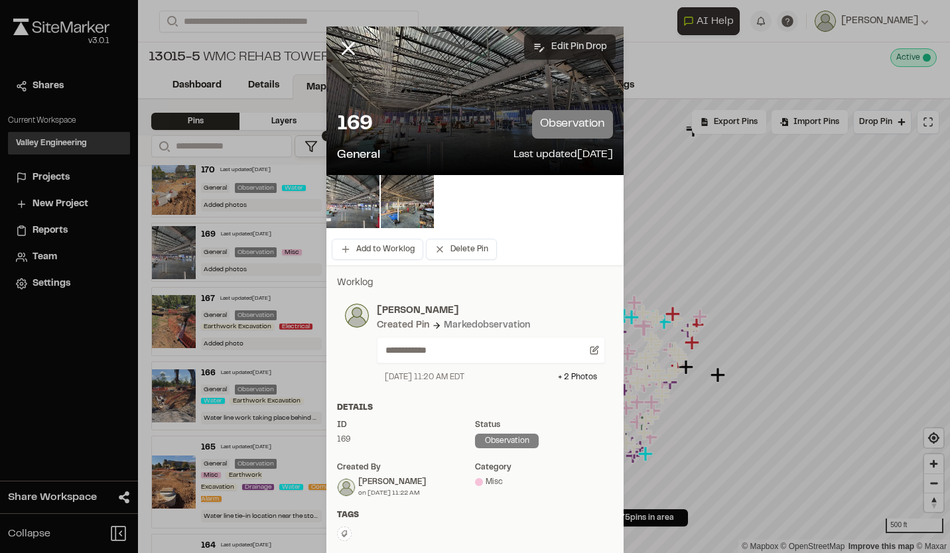
click at [557, 45] on button "Edit Pin Drop" at bounding box center [570, 46] width 92 height 25
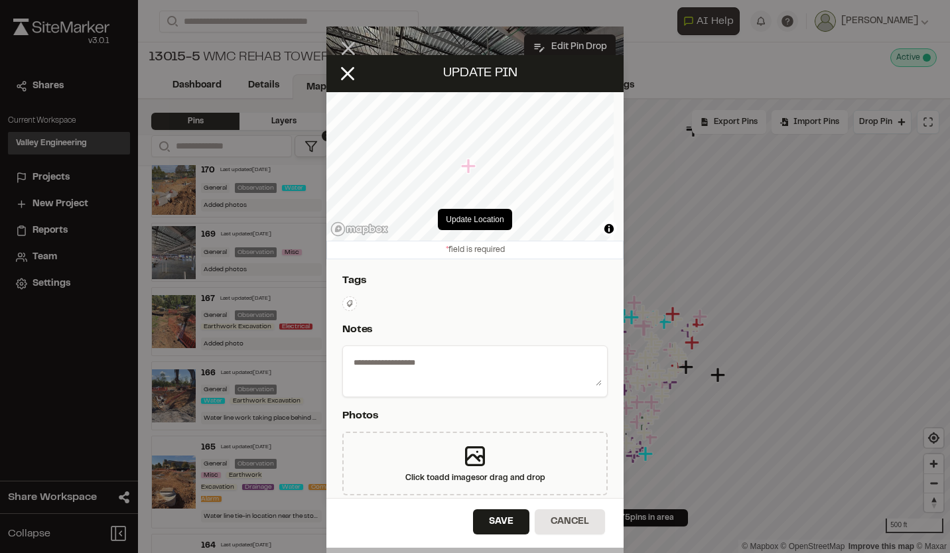
select select "****"
type textarea "**********"
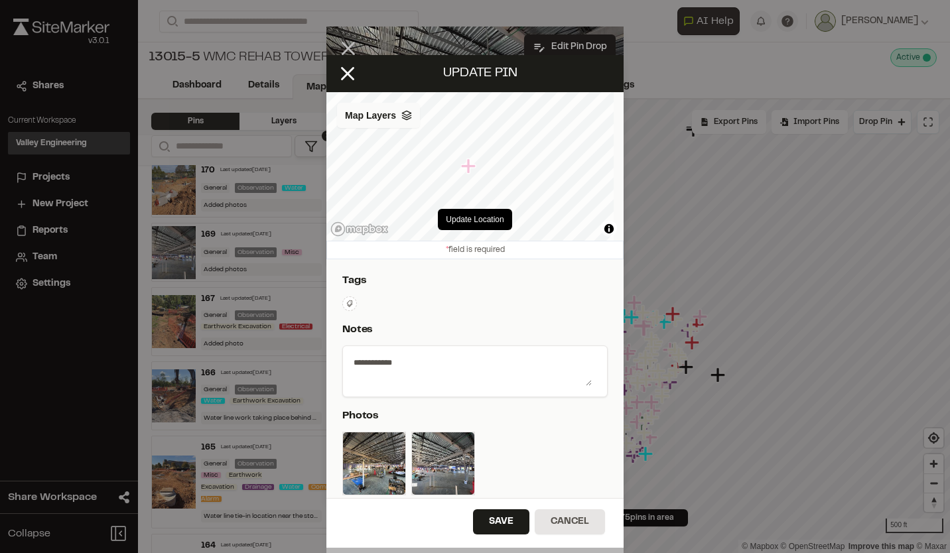
click at [403, 113] on icon at bounding box center [406, 115] width 11 height 11
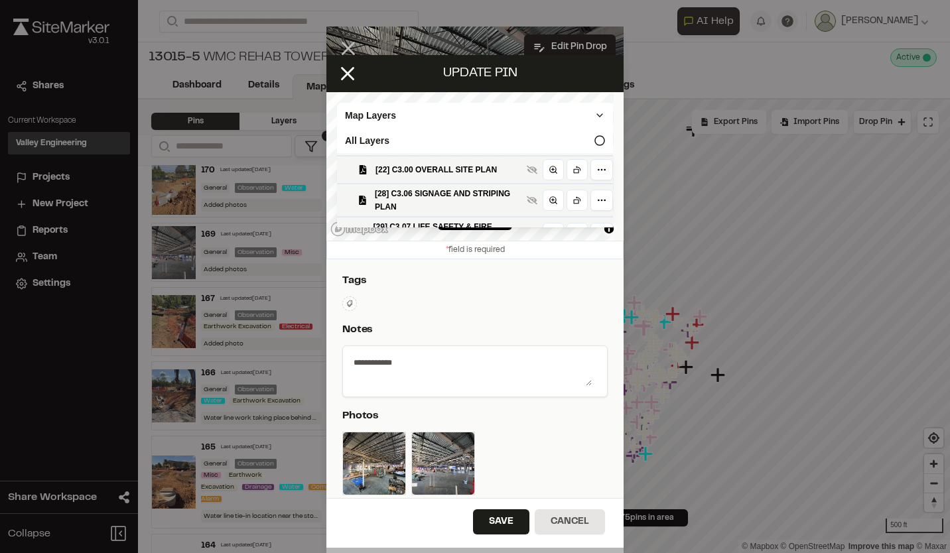
scroll to position [133, 0]
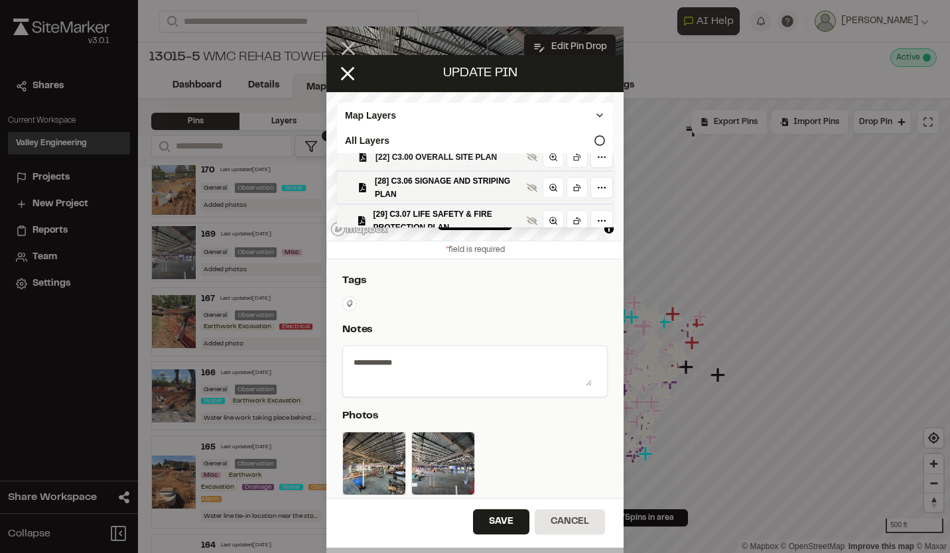
click at [440, 160] on span "[22] C3.00 OVERALL SITE PLAN" at bounding box center [448, 157] width 146 height 13
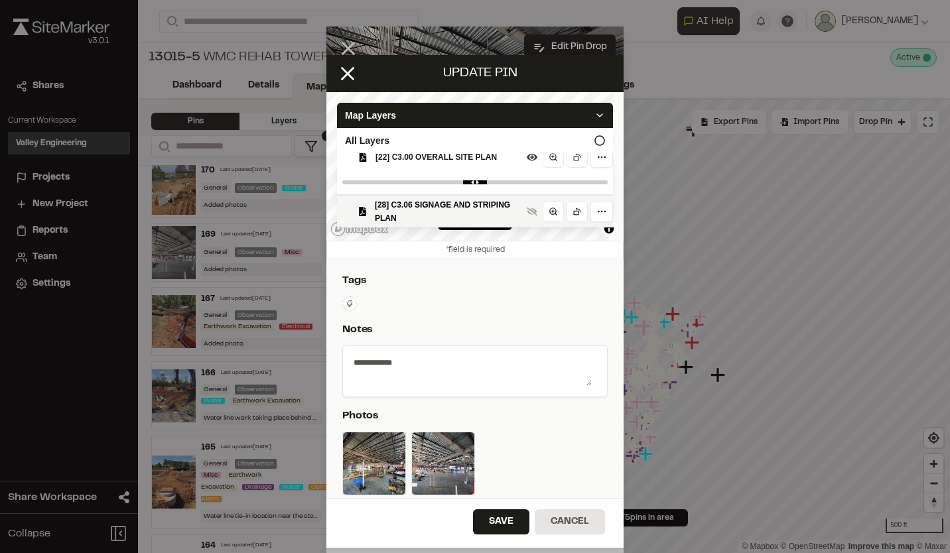
scroll to position [157, 0]
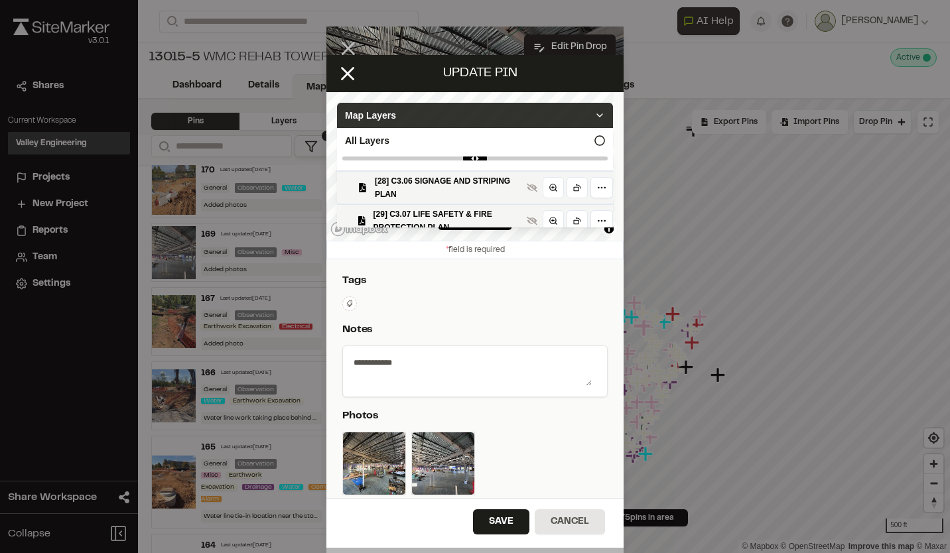
click at [594, 115] on icon at bounding box center [599, 115] width 11 height 11
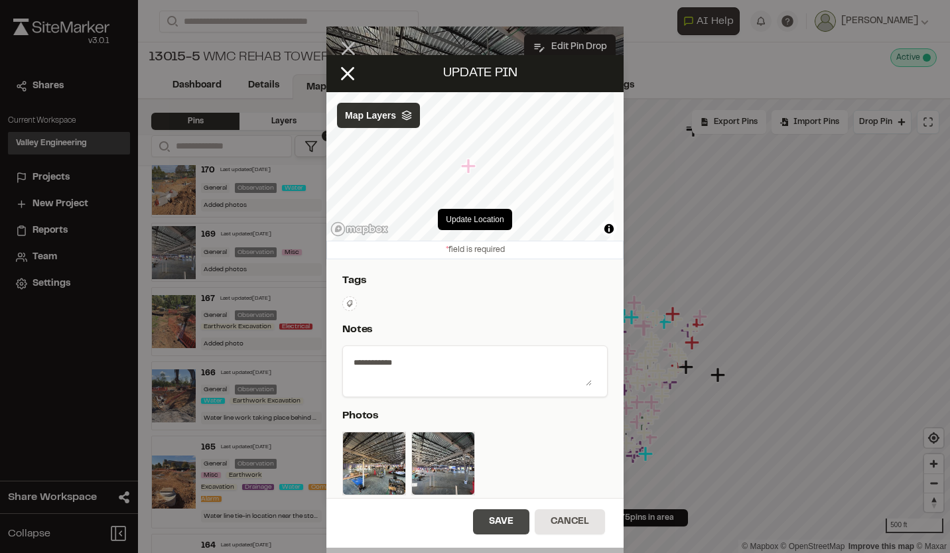
click at [486, 519] on button "Save" at bounding box center [501, 521] width 56 height 25
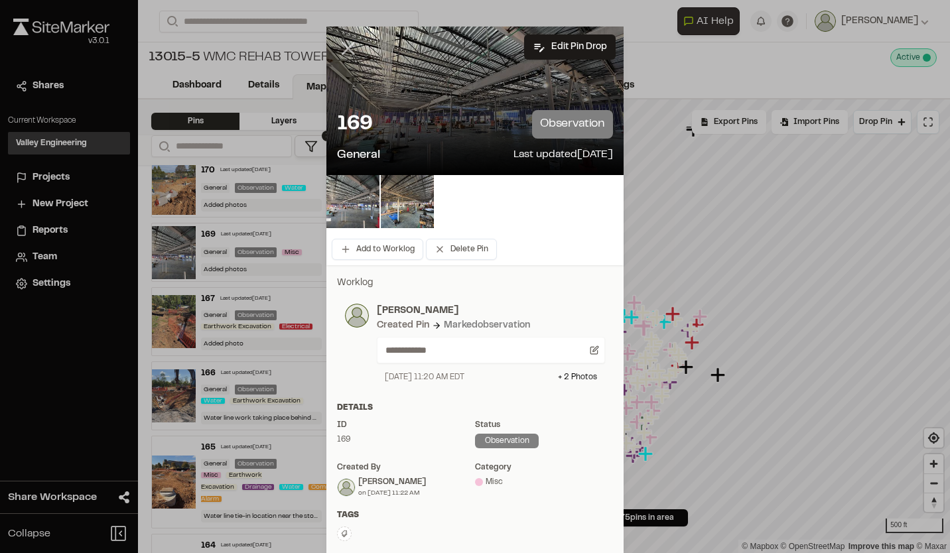
click at [348, 47] on icon at bounding box center [348, 48] width 23 height 23
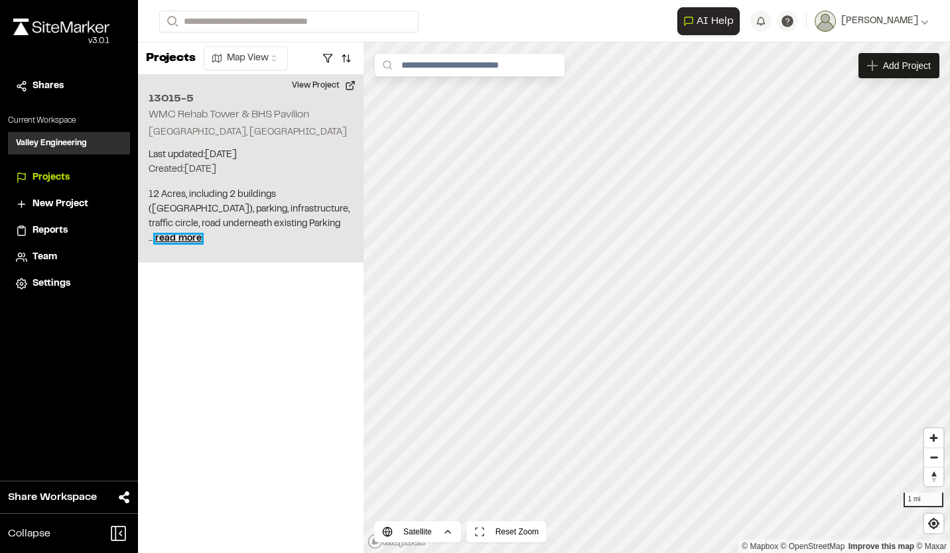
click at [202, 237] on span "read more" at bounding box center [178, 239] width 46 height 8
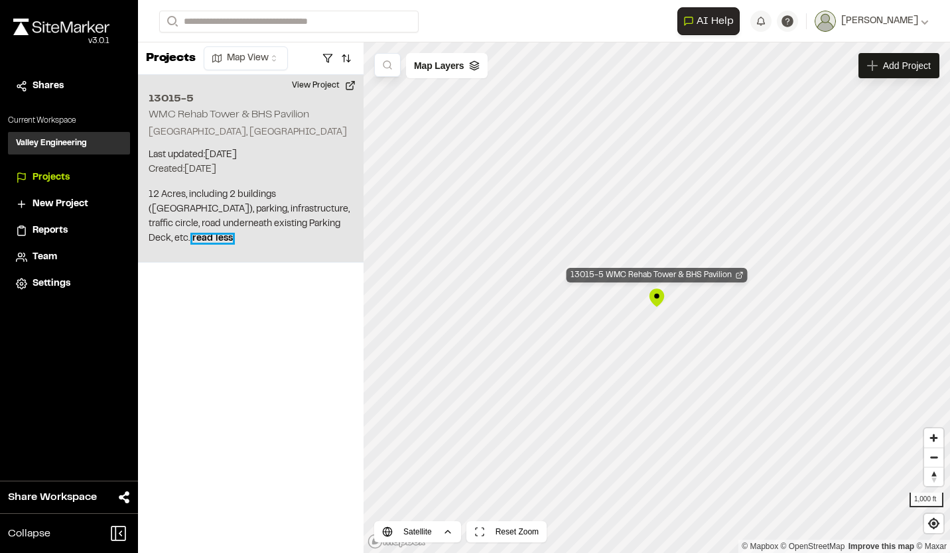
click at [617, 274] on div "13015-5 WMC Rehab Tower & BHS Pavilion" at bounding box center [657, 275] width 181 height 15
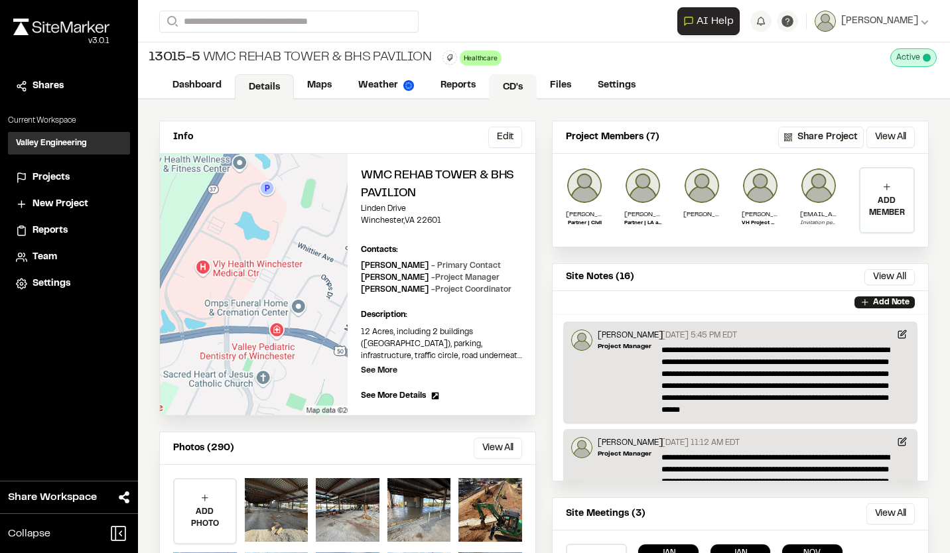
click at [511, 82] on link "CD's" at bounding box center [513, 86] width 48 height 25
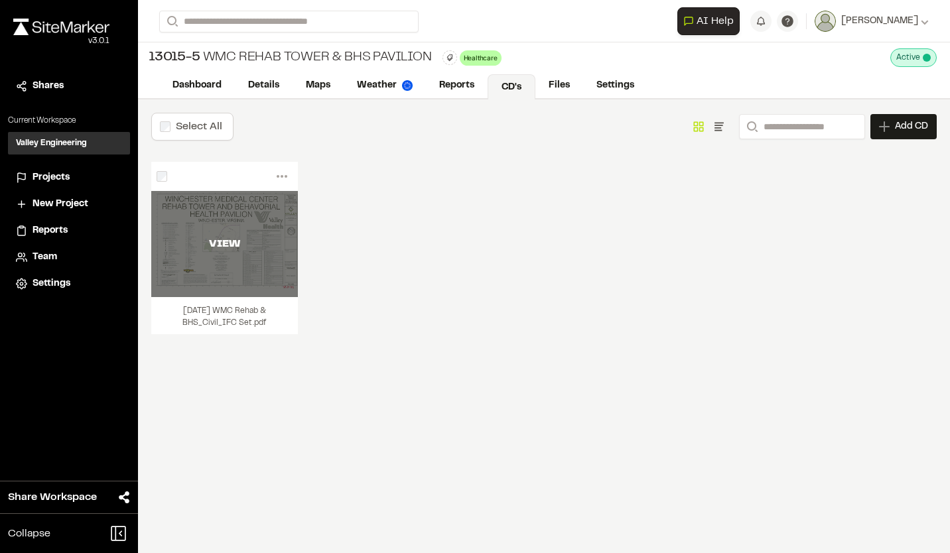
click at [221, 232] on div "VIEW" at bounding box center [224, 244] width 147 height 106
